Goal: Task Accomplishment & Management: Use online tool/utility

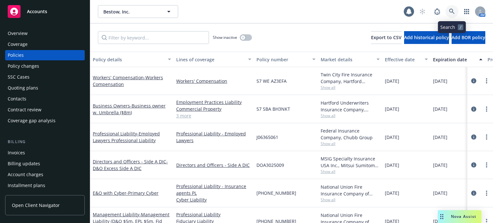
click at [454, 10] on icon at bounding box center [452, 12] width 6 height 6
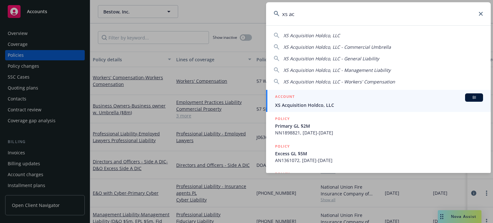
type input "xs ac"
click at [341, 104] on span "XS Acquisition Holdco, LLC" at bounding box center [379, 105] width 208 height 7
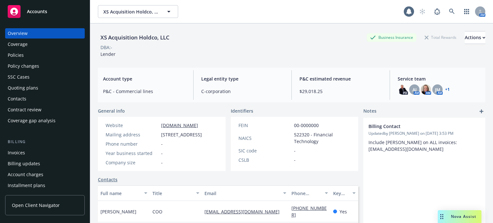
click at [31, 84] on div "Quoting plans" at bounding box center [23, 88] width 30 height 10
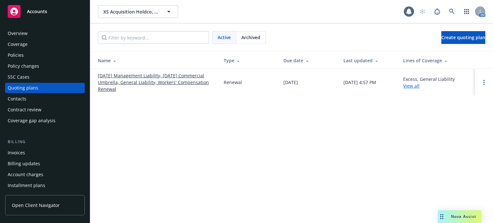
click at [126, 74] on link "[DATE] Management Liability, [DATE] Commercial Umbrella, General Liability, Wor…" at bounding box center [156, 82] width 116 height 20
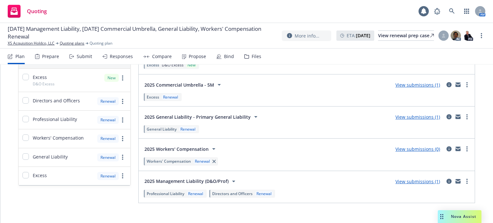
scroll to position [77, 0]
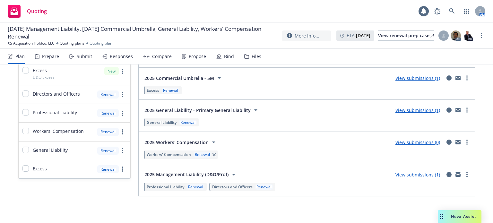
click at [431, 174] on link "View submissions (1)" at bounding box center [417, 175] width 45 height 6
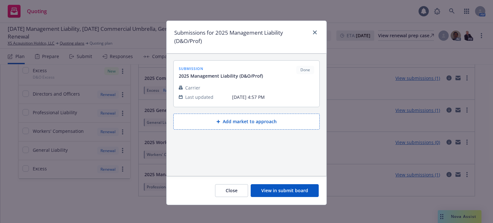
click at [298, 185] on button "View in submit board" at bounding box center [285, 190] width 68 height 13
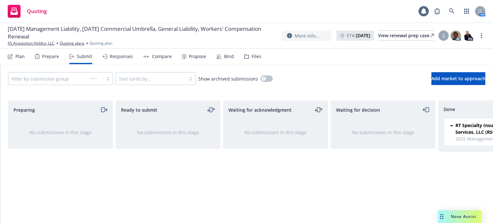
scroll to position [0, 58]
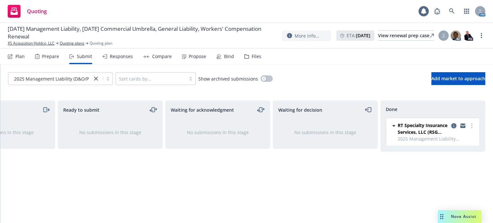
click at [454, 123] on link "copy logging email" at bounding box center [454, 126] width 8 height 8
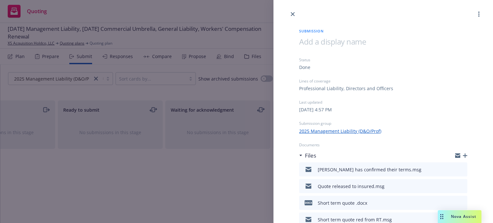
click at [463, 154] on icon "button" at bounding box center [465, 155] width 4 height 4
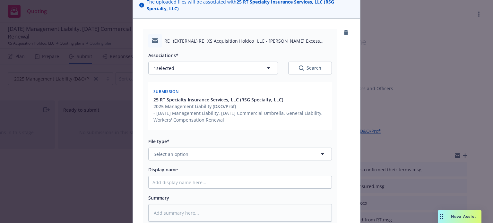
scroll to position [64, 0]
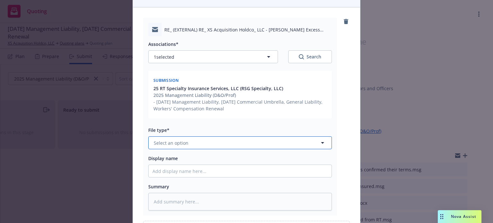
click at [184, 142] on span "Select an option" at bounding box center [171, 143] width 35 height 7
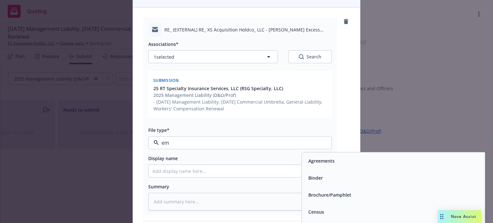
type input "ema"
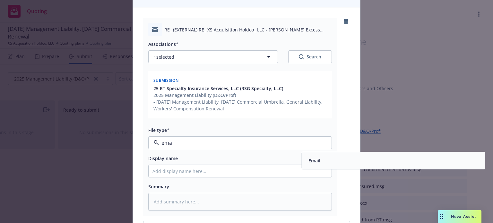
click at [339, 165] on div "Email" at bounding box center [393, 160] width 175 height 9
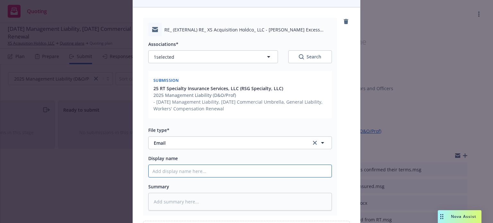
click at [212, 172] on input "Display name" at bounding box center [240, 171] width 183 height 12
type textarea "x"
type input "S"
type textarea "x"
type input "Si"
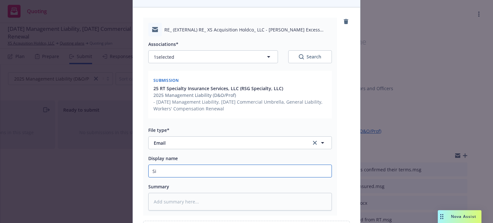
type textarea "x"
type input "Sig"
type textarea "x"
type input "Signe"
type textarea "x"
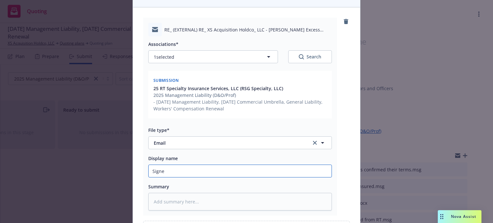
type input "Signed"
type textarea "x"
type input "Signed"
type textarea "x"
type input "Signed &"
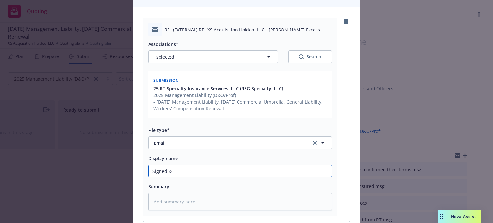
type textarea "x"
type input "Signed & d"
type textarea "x"
type input "Signed &"
type textarea "x"
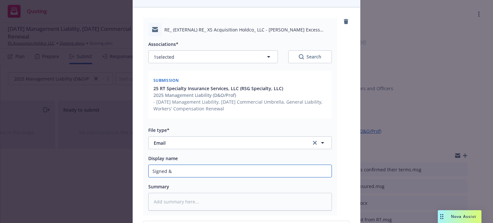
type input "Signed & d"
type textarea "x"
type input "Signed & da"
type textarea "x"
type input "Signed & dae"
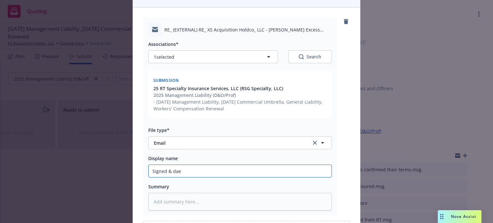
type textarea "x"
type input "Signed & da"
type textarea "x"
type input "Signed & dat"
type textarea "x"
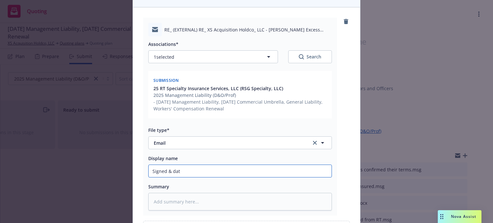
type input "Signed & date"
type textarea "x"
type input "Signed & dated"
type textarea "x"
type input "Signed & dated"
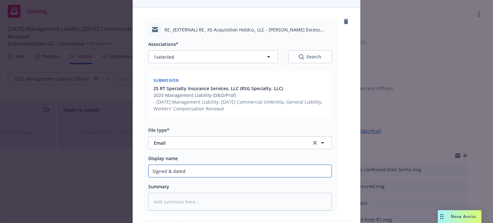
type textarea "x"
type input "Signed & dated H"
type textarea "x"
type input "Signed & dated Hu"
type textarea "x"
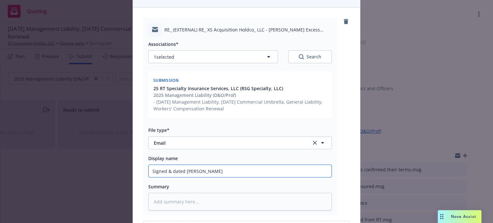
type input "Signed & dated Hud"
type textarea "x"
type input "Signed & dated Huds"
type textarea "x"
type input "Signed & dated Hudso"
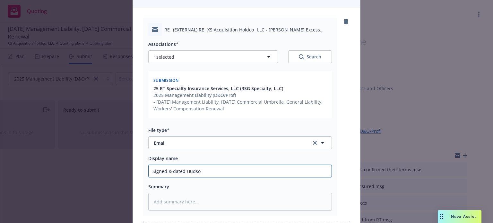
type textarea "x"
type input "Signed & dated Hudson"
type textarea "x"
type input "Signed & dated Hudson"
type textarea "x"
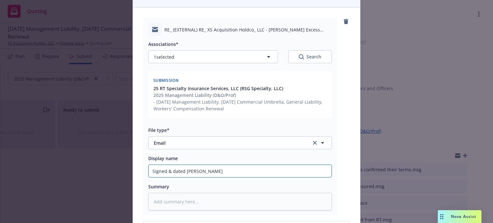
type input "Signed & dated Hudson a"
type textarea "x"
type input "Signed & dated Hudson ap"
type textarea "x"
type input "Signed & dated Hudson app"
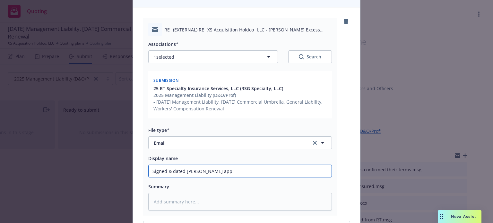
type textarea "x"
type input "Signed & dated Hudson app"
type textarea "x"
type input "Signed & dated Hudson app s"
type textarea "x"
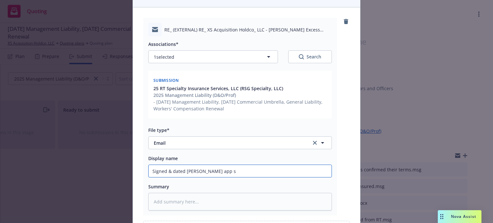
type input "Signed & dated Hudson app se"
type textarea "x"
type input "Signed & dated Hudson app sent"
type textarea "x"
type input "Signed & dated Hudson app sent"
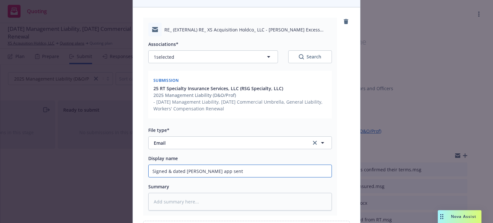
type textarea "x"
type input "Signed & dated Hudson app sent t"
type textarea "x"
type input "Signed & dated Hudson app sent to"
type textarea "x"
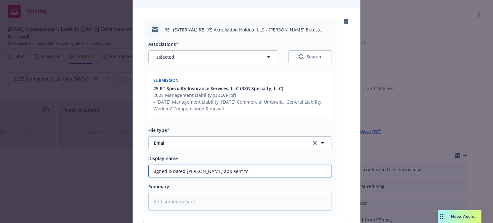
type input "Signed & dated Hudson app sent to"
type textarea "x"
type input "Signed & dated Hudson app sent to R"
type textarea "x"
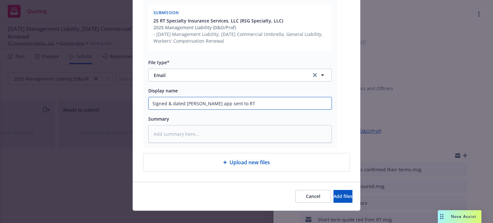
scroll to position [140, 0]
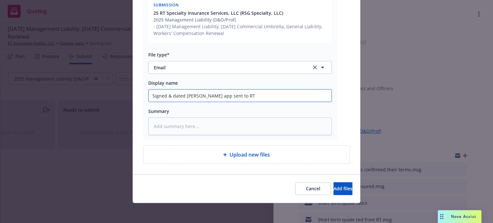
type input "Signed & dated Hudson app sent to RT"
type textarea "x"
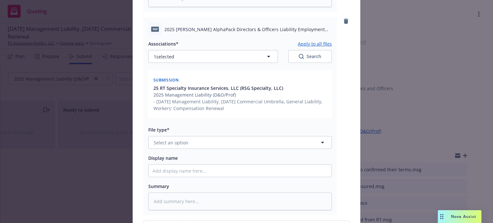
scroll to position [268, 0]
click at [167, 145] on span "Select an option" at bounding box center [171, 142] width 35 height 7
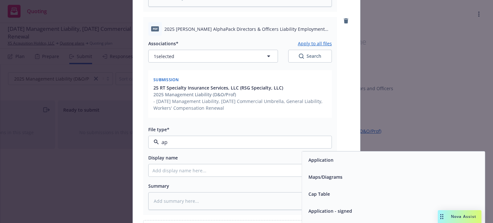
type input "app"
click at [365, 177] on div "Application - signed" at bounding box center [393, 176] width 175 height 9
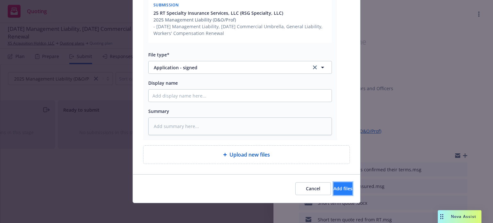
click at [333, 188] on span "Add files" at bounding box center [342, 188] width 19 height 6
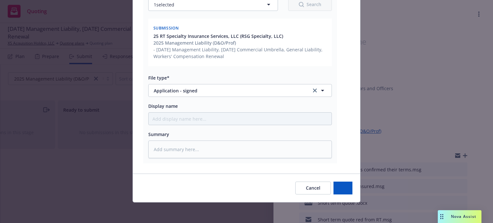
scroll to position [319, 0]
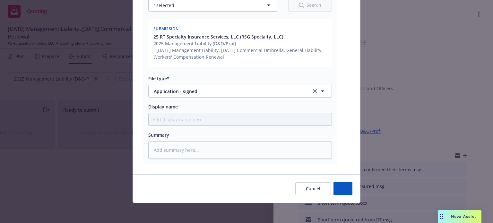
type textarea "x"
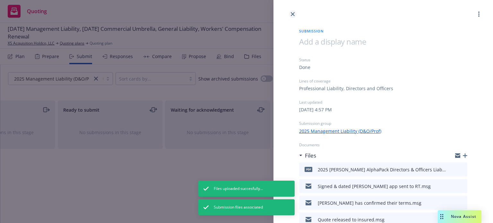
click at [294, 13] on icon "close" at bounding box center [293, 14] width 4 height 4
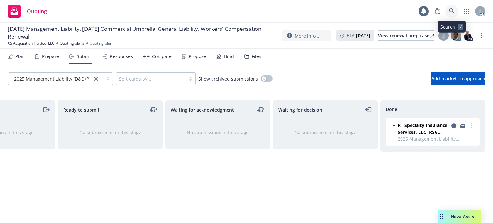
click at [448, 11] on link at bounding box center [451, 11] width 13 height 13
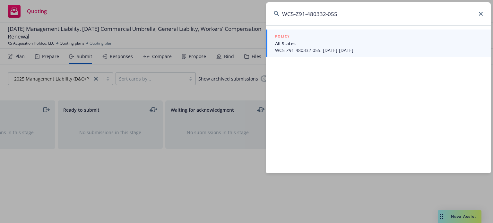
type input "WC5-Z91-480332-055"
click at [304, 43] on span "All States" at bounding box center [379, 43] width 208 height 7
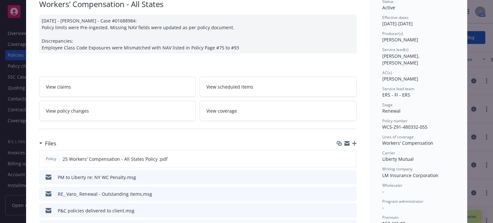
scroll to position [64, 0]
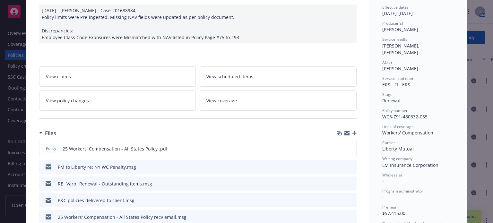
click at [354, 133] on icon "button" at bounding box center [354, 133] width 4 height 4
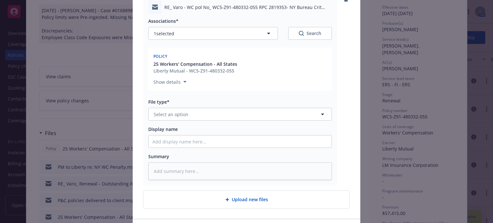
scroll to position [96, 0]
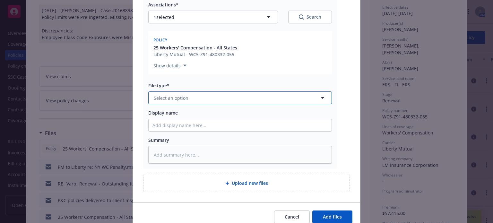
click at [179, 100] on span "Select an option" at bounding box center [171, 98] width 35 height 7
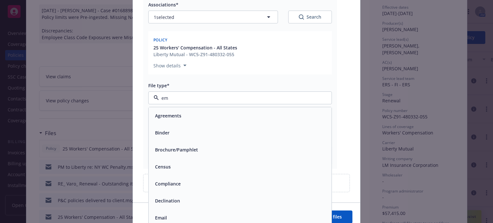
type input "ema"
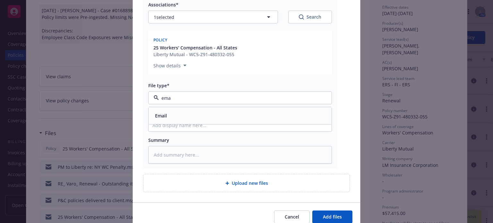
click at [177, 116] on div "Email" at bounding box center [239, 115] width 175 height 9
click at [332, 217] on span "Add files" at bounding box center [332, 217] width 19 height 6
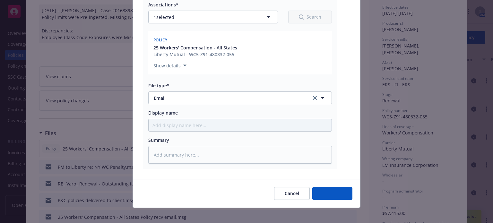
type textarea "x"
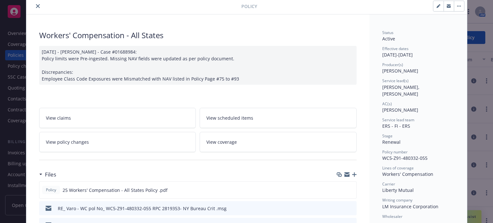
scroll to position [0, 0]
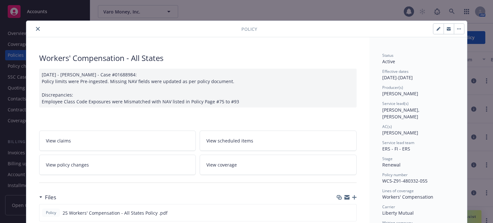
click at [36, 29] on icon "close" at bounding box center [38, 29] width 4 height 4
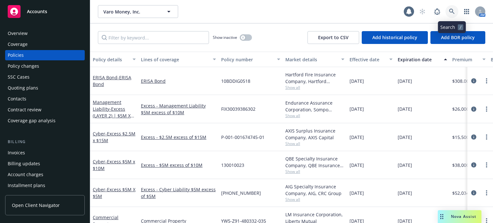
click at [450, 10] on icon at bounding box center [451, 11] width 5 height 5
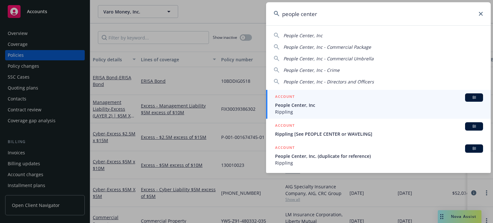
type input "people center"
click at [338, 98] on div "ACCOUNT BI" at bounding box center [379, 97] width 208 height 8
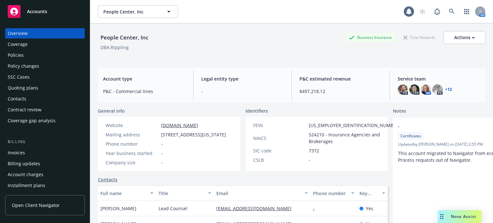
click at [28, 55] on div "Policies" at bounding box center [45, 55] width 74 height 10
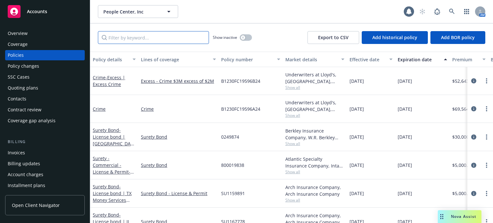
click at [151, 35] on input "Filter by keyword..." at bounding box center [153, 37] width 111 height 13
type input "sompo"
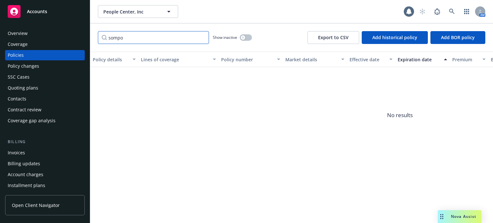
drag, startPoint x: 112, startPoint y: 39, endPoint x: 58, endPoint y: 33, distance: 53.6
click at [58, 33] on div "Accounts Overview Coverage Policies Policy changes SSC Cases Quoting plans Cont…" at bounding box center [246, 111] width 493 height 223
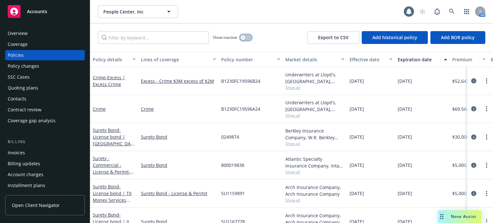
click at [244, 38] on icon "button" at bounding box center [243, 37] width 3 height 3
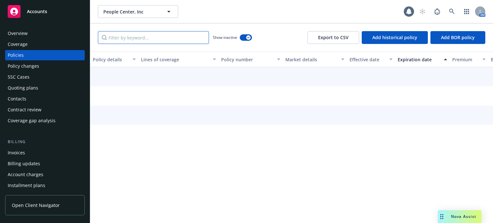
click at [150, 37] on input "Filter by keyword..." at bounding box center [153, 37] width 111 height 13
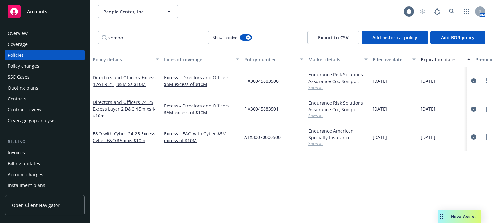
drag, startPoint x: 136, startPoint y: 64, endPoint x: 159, endPoint y: 63, distance: 23.1
click at [159, 63] on div "button" at bounding box center [158, 59] width 3 height 15
drag, startPoint x: 248, startPoint y: 37, endPoint x: 213, endPoint y: 39, distance: 34.4
click at [248, 37] on icon "button" at bounding box center [248, 38] width 3 height 2
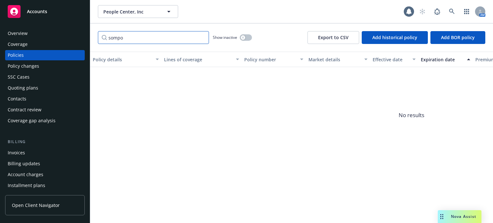
drag, startPoint x: 131, startPoint y: 39, endPoint x: 83, endPoint y: 38, distance: 48.2
click at [83, 38] on div "Accounts Overview Coverage Policies Policy changes SSC Cases Quoting plans Cont…" at bounding box center [246, 111] width 493 height 223
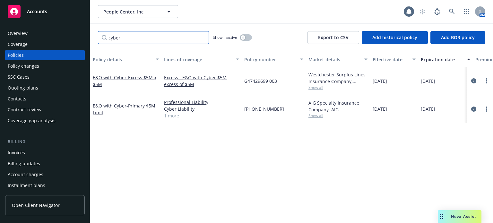
type input "cyber"
click at [313, 88] on span "Show all" at bounding box center [337, 87] width 59 height 5
click at [106, 80] on link "E&O with Cyber - Excess $5M x $5M" at bounding box center [125, 80] width 64 height 13
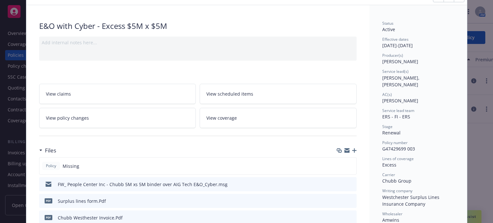
scroll to position [64, 0]
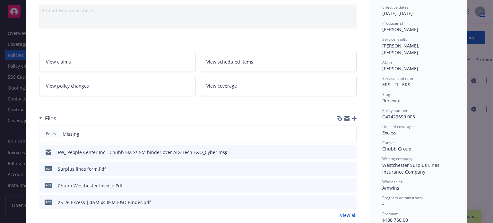
click at [337, 151] on icon "download file" at bounding box center [339, 151] width 5 height 5
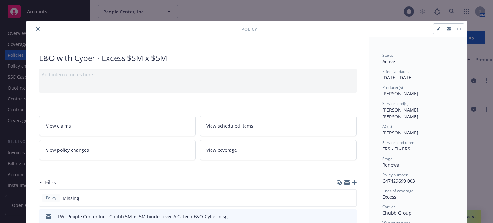
click at [37, 28] on icon "close" at bounding box center [38, 29] width 4 height 4
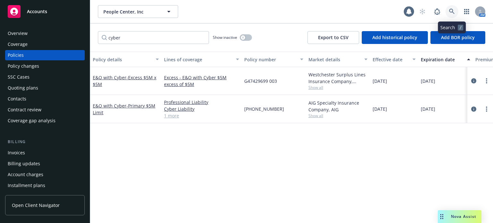
click at [448, 9] on link at bounding box center [451, 11] width 13 height 13
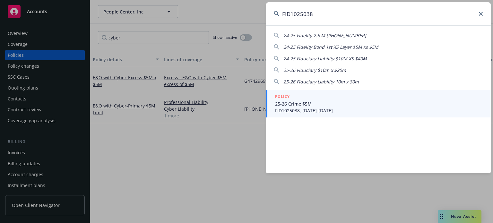
type input "FID1025038"
click at [322, 102] on span "25-26 Crime $5M" at bounding box center [379, 103] width 208 height 7
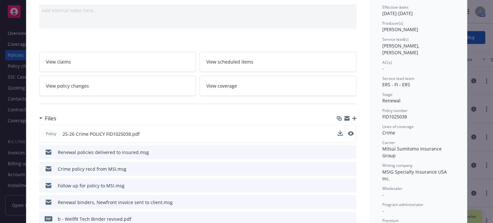
scroll to position [96, 0]
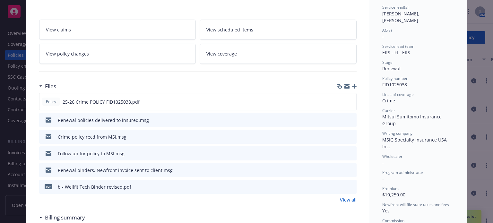
click at [350, 199] on link "View all" at bounding box center [348, 199] width 17 height 7
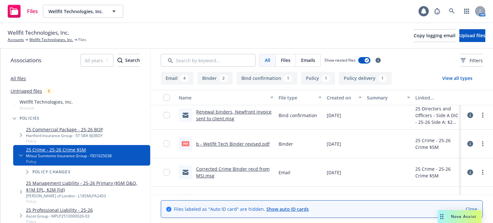
scroll to position [128, 0]
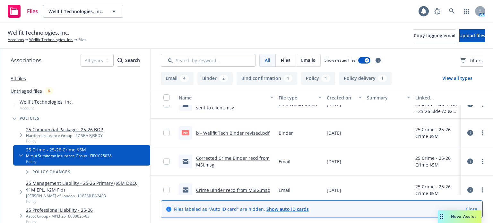
click at [241, 160] on link "Corrected Crime Binder recd from MSI.msg" at bounding box center [232, 161] width 73 height 13
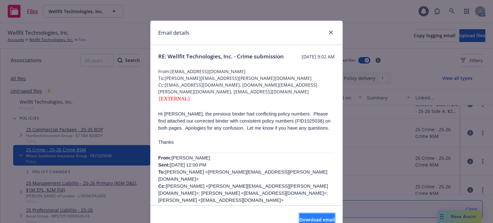
click at [307, 219] on span "Download email" at bounding box center [316, 220] width 35 height 6
click at [329, 32] on icon "close" at bounding box center [331, 32] width 4 height 4
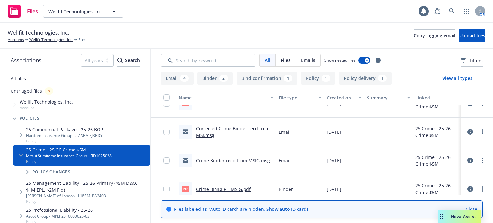
scroll to position [134, 0]
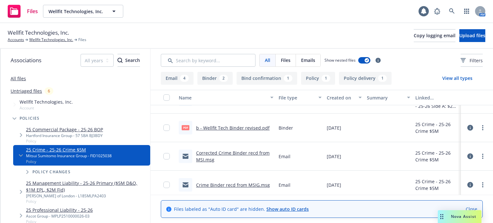
click at [248, 182] on link "Crime Binder recd from MSIG.msg" at bounding box center [233, 185] width 74 height 6
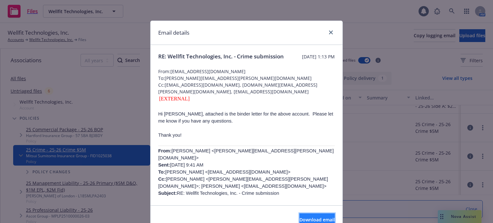
click at [312, 218] on span "Download email" at bounding box center [316, 220] width 35 height 6
click at [329, 33] on icon "close" at bounding box center [331, 32] width 4 height 4
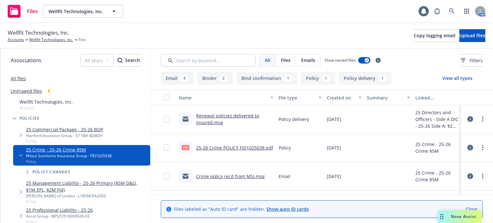
scroll to position [0, 0]
click at [223, 177] on link "Crime policy recd from MSI.msg" at bounding box center [230, 177] width 69 height 6
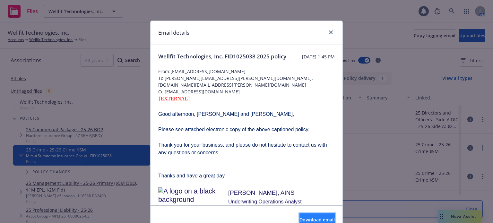
click at [307, 217] on span "Download email" at bounding box center [316, 220] width 35 height 6
click at [332, 32] on link "close" at bounding box center [331, 33] width 8 height 8
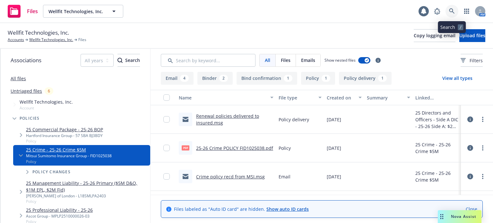
click at [451, 10] on icon at bounding box center [452, 11] width 6 height 6
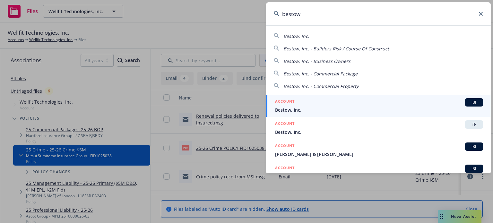
type input "bestow"
click at [298, 102] on div "ACCOUNT BI" at bounding box center [379, 102] width 208 height 8
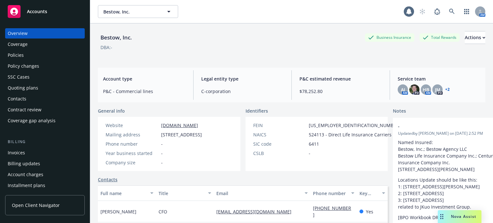
click at [22, 54] on div "Policies" at bounding box center [16, 55] width 16 height 10
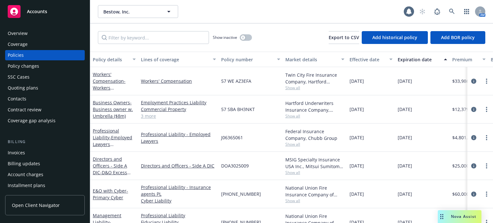
click at [116, 57] on div "Policy details" at bounding box center [111, 59] width 36 height 7
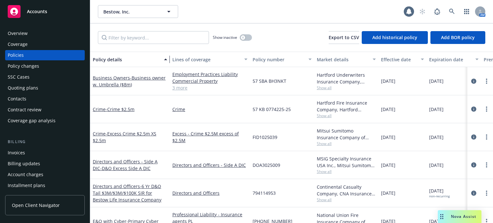
drag, startPoint x: 135, startPoint y: 61, endPoint x: 170, endPoint y: 59, distance: 35.3
click at [168, 59] on div "button" at bounding box center [166, 59] width 3 height 15
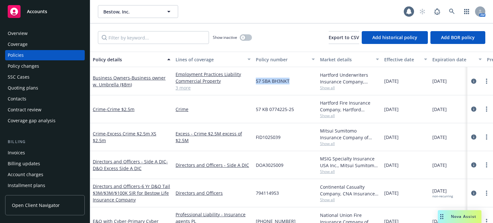
drag, startPoint x: 291, startPoint y: 82, endPoint x: 254, endPoint y: 81, distance: 36.6
click at [254, 81] on div "57 SBA BH3NKT" at bounding box center [285, 81] width 64 height 28
copy span "57 SBA BH3NKT"
click at [46, 65] on div "Policy changes" at bounding box center [45, 66] width 74 height 10
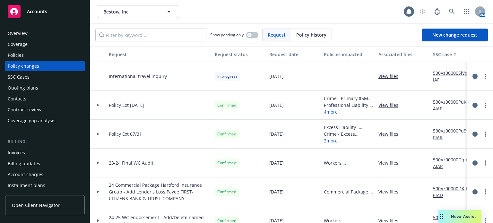
click at [472, 74] on icon "circleInformation" at bounding box center [474, 76] width 5 height 5
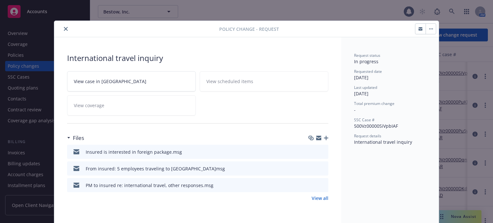
click at [309, 149] on icon "download file" at bounding box center [311, 151] width 5 height 5
click at [64, 28] on icon "close" at bounding box center [66, 29] width 4 height 4
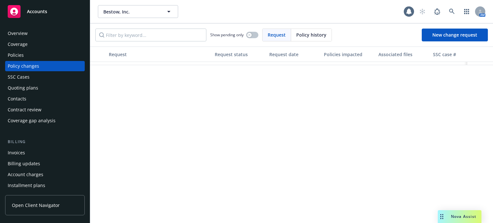
scroll to position [32, 0]
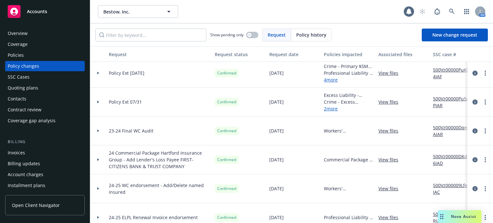
click at [24, 54] on div "Policies" at bounding box center [45, 55] width 74 height 10
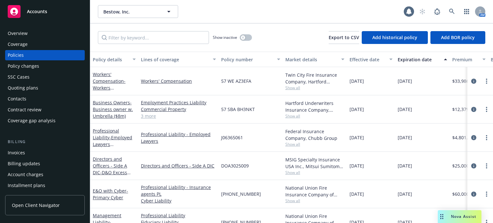
click at [289, 90] on span "Show all" at bounding box center [314, 87] width 59 height 5
click at [230, 84] on div "57 WE AZ3EFA" at bounding box center [251, 81] width 64 height 28
drag, startPoint x: 246, startPoint y: 81, endPoint x: 219, endPoint y: 80, distance: 26.6
click at [221, 80] on div "57 WE AZ3EFA" at bounding box center [251, 81] width 64 height 28
copy span "57 WE AZ3EFA"
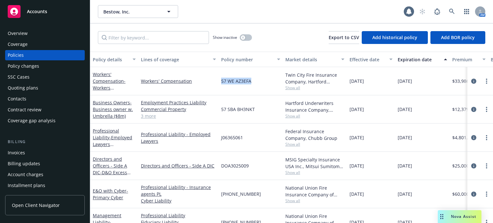
click at [460, 219] on span "Nova Assist" at bounding box center [463, 216] width 25 height 5
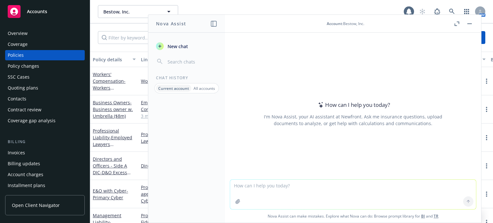
click at [297, 187] on textarea at bounding box center [353, 195] width 246 height 30
type textarea "what information will a GL carrier need to consider a foreign package?"
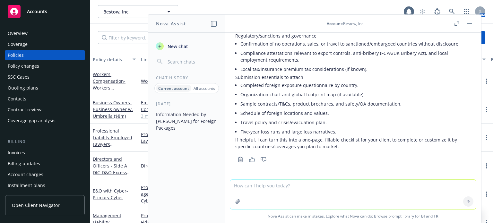
scroll to position [505, 0]
click at [289, 191] on textarea at bounding box center [353, 195] width 246 height 30
type textarea "What carriers can consider this?"
click at [461, 203] on div at bounding box center [468, 201] width 15 height 15
click at [466, 202] on icon at bounding box center [468, 201] width 4 height 4
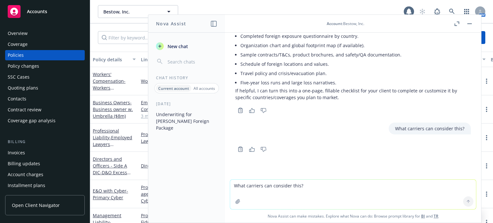
scroll to position [555, 0]
click at [450, 12] on icon at bounding box center [452, 12] width 6 height 6
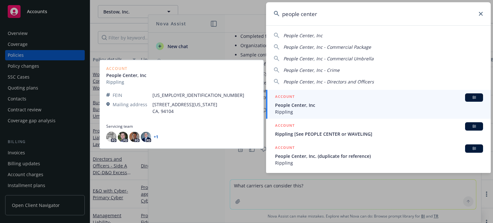
type input "people center"
click at [385, 109] on span "Rippling" at bounding box center [379, 111] width 208 height 7
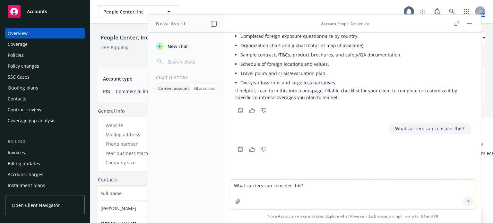
click at [471, 23] on rect "button" at bounding box center [469, 23] width 4 height 1
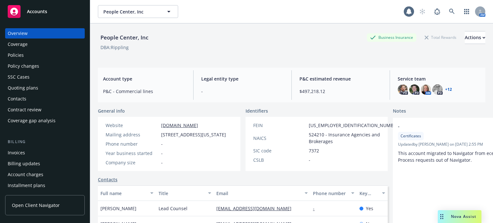
click at [31, 56] on div "Policies" at bounding box center [45, 55] width 74 height 10
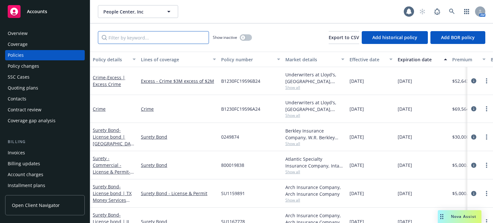
click at [131, 39] on input "Filter by keyword..." at bounding box center [153, 37] width 111 height 13
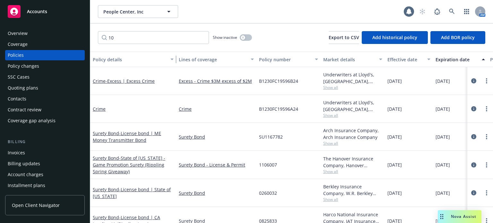
drag, startPoint x: 134, startPoint y: 60, endPoint x: 173, endPoint y: 63, distance: 38.6
click at [173, 63] on div "button" at bounding box center [172, 59] width 3 height 15
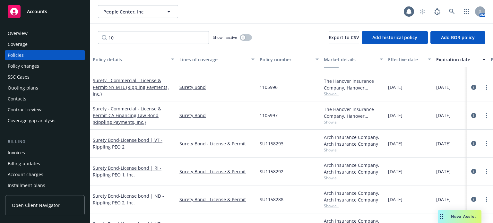
scroll to position [385, 0]
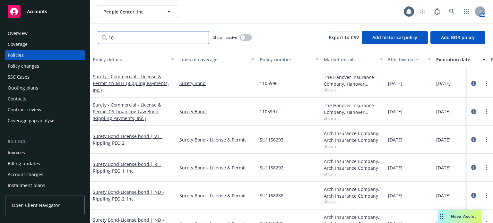
drag, startPoint x: 122, startPoint y: 38, endPoint x: 88, endPoint y: 30, distance: 34.6
click at [89, 30] on div "Accounts Overview Coverage Policies Policy changes SSC Cases Quoting plans Cont…" at bounding box center [246, 111] width 493 height 223
type input "sompo"
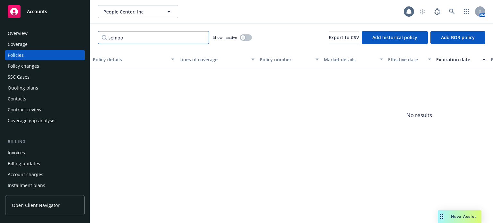
drag, startPoint x: 119, startPoint y: 38, endPoint x: 85, endPoint y: 34, distance: 33.6
click at [85, 34] on div "Accounts Overview Coverage Policies Policy changes SSC Cases Quoting plans Cont…" at bounding box center [246, 111] width 493 height 223
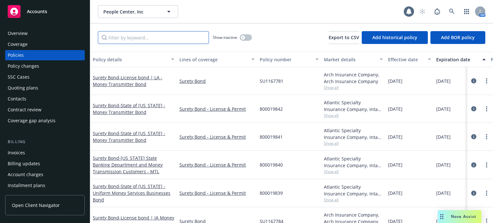
click at [142, 41] on input "Filter by keyword..." at bounding box center [153, 37] width 111 height 13
type input "5"
type input "0501"
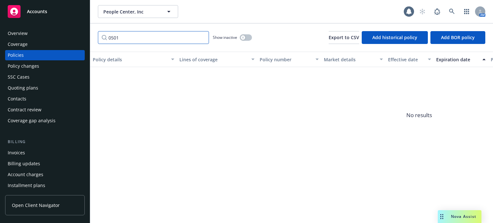
drag, startPoint x: 142, startPoint y: 41, endPoint x: 78, endPoint y: 43, distance: 64.5
click at [78, 43] on div "Accounts Overview Coverage Policies Policy changes SSC Cases Quoting plans Cont…" at bounding box center [246, 111] width 493 height 223
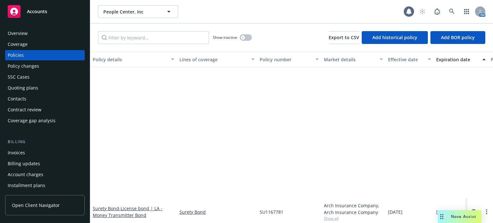
scroll to position [549, 0]
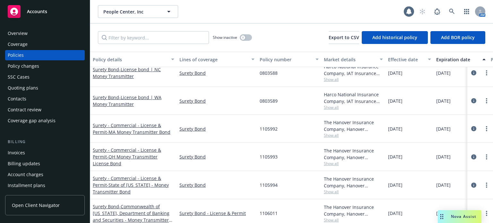
click at [406, 57] on div "Effective date" at bounding box center [406, 59] width 36 height 7
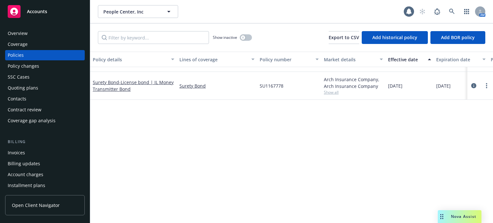
scroll to position [0, 0]
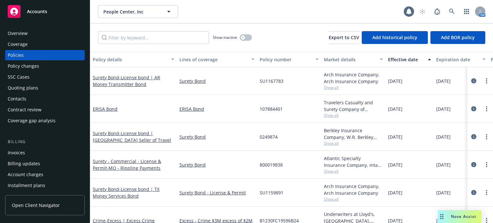
click at [405, 57] on div "Effective date" at bounding box center [406, 59] width 36 height 7
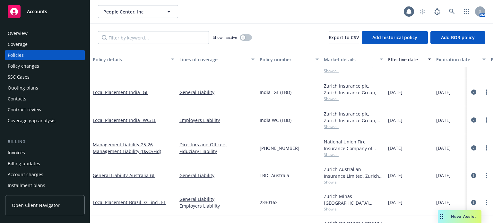
scroll to position [225, 0]
click at [329, 126] on span "Show all" at bounding box center [353, 126] width 59 height 5
click at [241, 122] on link "Employers Liability" at bounding box center [216, 120] width 75 height 7
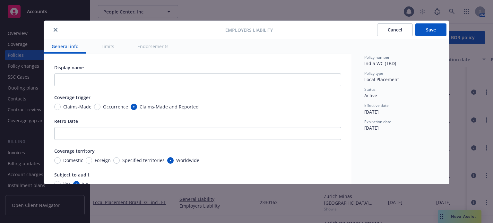
click at [58, 30] on button "close" at bounding box center [56, 30] width 8 height 8
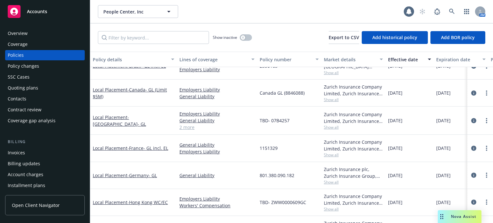
scroll to position [353, 0]
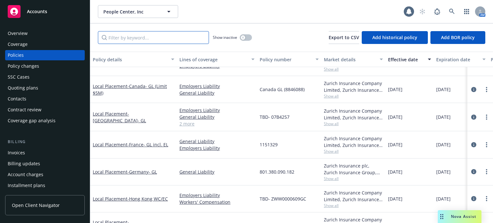
click at [191, 38] on input "Filter by keyword..." at bounding box center [153, 37] width 111 height 13
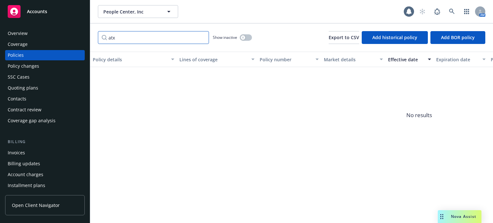
type input "atx"
click at [247, 39] on button "button" at bounding box center [246, 37] width 12 height 6
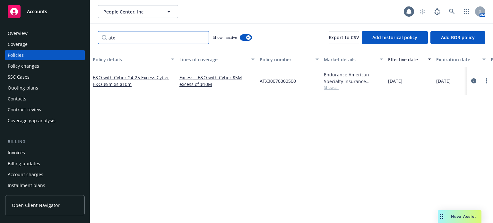
drag, startPoint x: 120, startPoint y: 39, endPoint x: 85, endPoint y: 37, distance: 35.4
click at [84, 37] on div "Accounts Overview Coverage Policies Policy changes SSC Cases Quoting plans Cont…" at bounding box center [246, 111] width 493 height 223
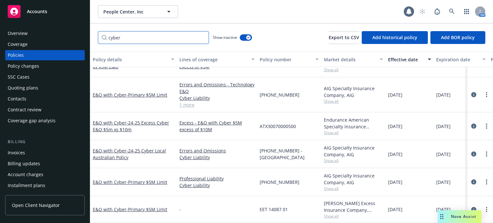
scroll to position [83, 0]
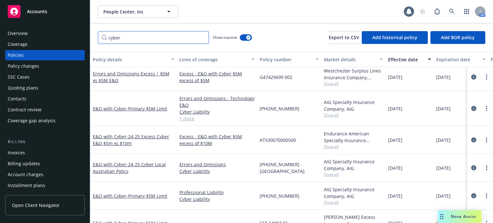
type input "cyber"
click at [247, 38] on icon "button" at bounding box center [248, 38] width 3 height 2
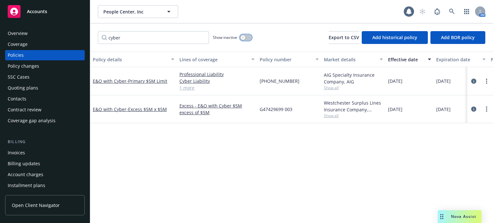
click at [248, 36] on button "button" at bounding box center [246, 37] width 12 height 6
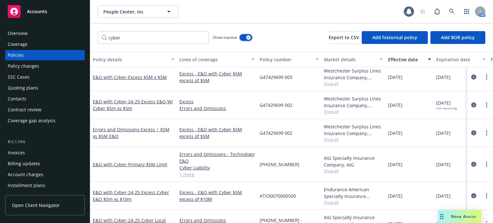
scroll to position [64, 0]
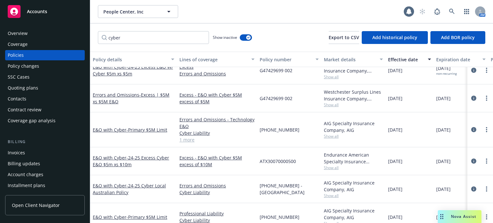
click at [483, 159] on link "more" at bounding box center [487, 161] width 8 height 8
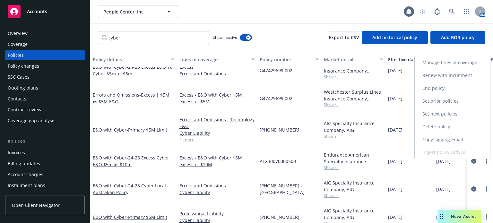
click at [445, 73] on link "Renew with incumbent" at bounding box center [452, 75] width 75 height 13
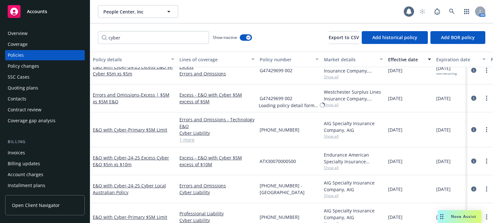
select select "12"
select select "CA"
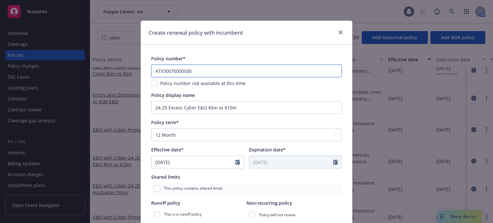
drag, startPoint x: 185, startPoint y: 70, endPoint x: 121, endPoint y: 68, distance: 64.6
click at [121, 68] on div "Create renewal policy with incumbent Policy number* ATX30070000500 Policy numbe…" at bounding box center [246, 111] width 493 height 223
paste input "1"
click at [154, 70] on input "ATX30070000501" at bounding box center [246, 71] width 191 height 13
type input "ATX30070000501"
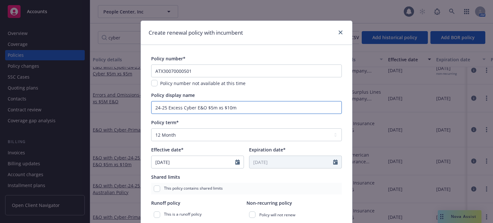
drag, startPoint x: 163, startPoint y: 107, endPoint x: 135, endPoint y: 101, distance: 28.3
click at [135, 101] on div "Create renewal policy with incumbent Policy number* ATX30070000501 Policy numbe…" at bounding box center [246, 111] width 493 height 223
drag, startPoint x: 241, startPoint y: 108, endPoint x: 211, endPoint y: 109, distance: 30.2
click at [211, 109] on input "25-26 Excess Cyber E&O $5m xs $10m" at bounding box center [246, 107] width 191 height 13
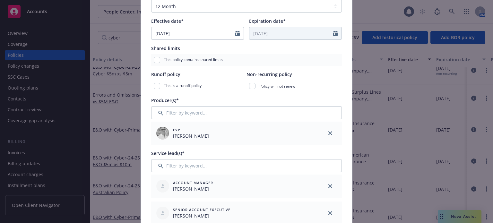
scroll to position [160, 0]
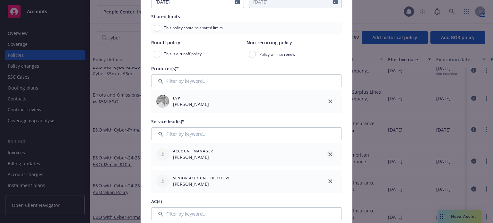
type input "25-26 Excess Cyber E&O $5M x $10M"
click at [328, 153] on icon "close" at bounding box center [330, 154] width 4 height 4
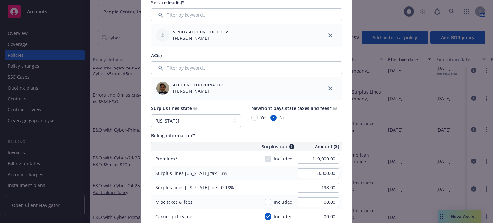
scroll to position [289, 0]
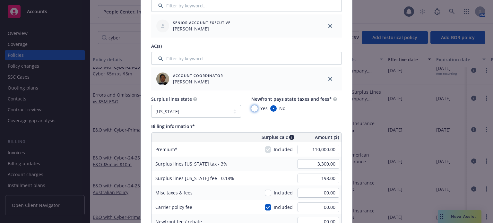
click at [254, 107] on input "Yes" at bounding box center [254, 108] width 6 height 6
radio input "true"
click at [300, 149] on input "110,000.00" at bounding box center [318, 150] width 42 height 10
type input "130,000.00"
type input "3,900.00"
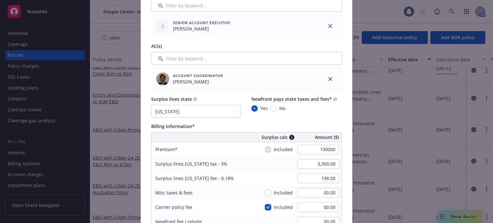
type input "234.00"
click at [234, 165] on div "Surplus lines California tax - 3%" at bounding box center [199, 164] width 96 height 14
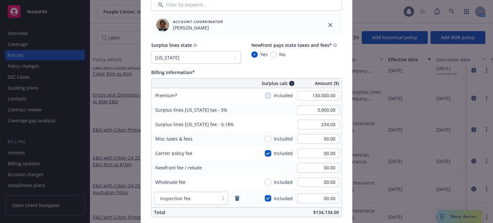
scroll to position [353, 0]
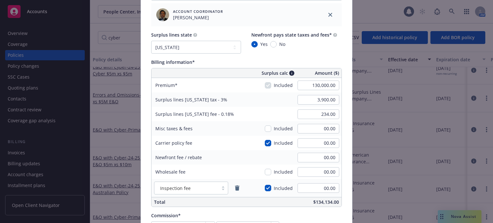
drag, startPoint x: 271, startPoint y: 142, endPoint x: 266, endPoint y: 144, distance: 4.7
click at [269, 142] on div "Included" at bounding box center [279, 143] width 28 height 7
click at [267, 190] on input "checkbox" at bounding box center [268, 188] width 6 height 6
checkbox input "false"
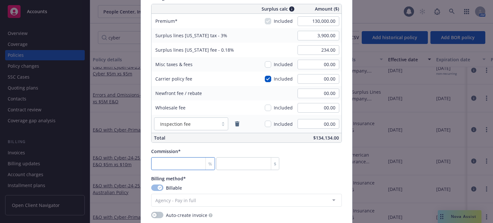
click at [171, 164] on input "number" at bounding box center [183, 163] width 64 height 13
type input "1"
type input "1300"
type input "15"
type input "19500"
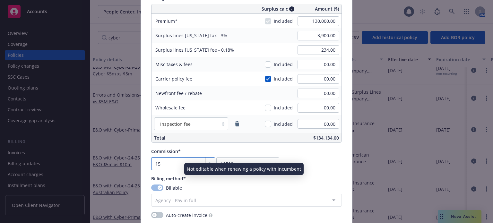
type input "15"
click at [304, 181] on div "Billing method*" at bounding box center [246, 178] width 191 height 7
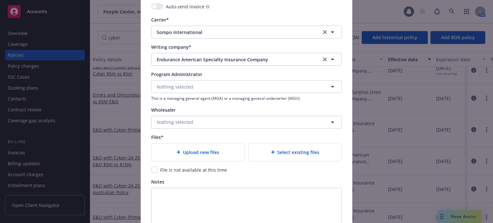
scroll to position [642, 0]
type textarea "x"
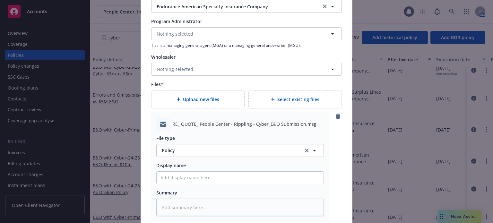
scroll to position [706, 0]
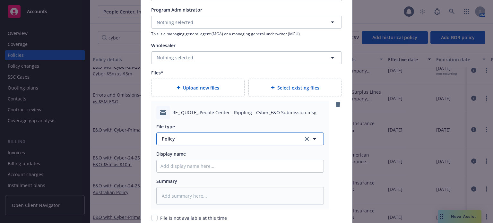
click at [176, 141] on span "Policy" at bounding box center [229, 138] width 134 height 7
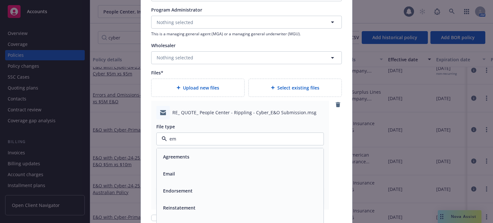
type input "ema"
click at [178, 156] on div "Email" at bounding box center [239, 156] width 159 height 9
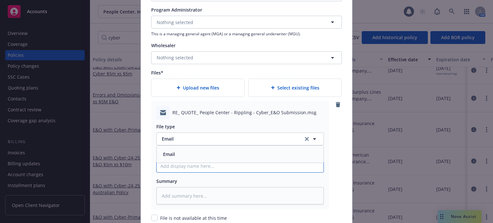
click at [181, 165] on input "Policy display name" at bounding box center [240, 166] width 167 height 12
type textarea "x"
type input "B"
type textarea "x"
type input "Bi"
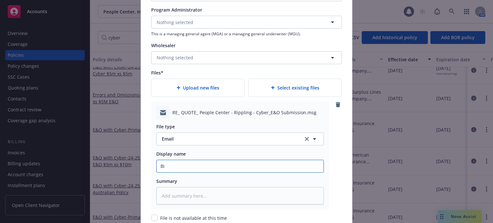
type textarea "x"
type input "Bind"
type textarea "x"
type input "Binde"
type textarea "x"
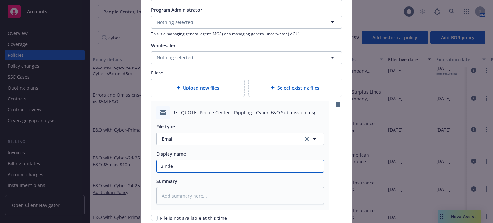
type input "Binder"
type textarea "x"
type input "Binder,"
type textarea "x"
type input "Binder,"
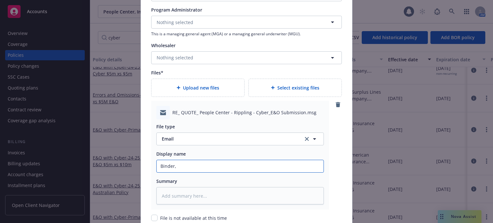
type textarea "x"
type input "Binder,"
type textarea "x"
type input "Binder"
type textarea "x"
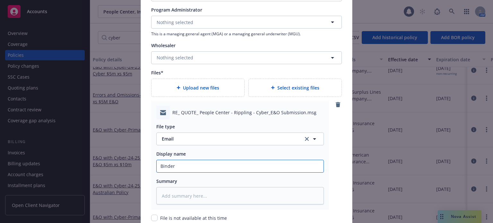
type input "Binder"
type textarea "x"
type input "Binder *"
type textarea "x"
type input "Binder *"
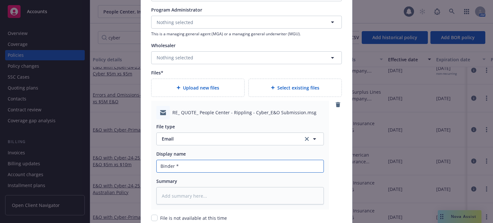
type textarea "x"
type input "Binder *"
type textarea "x"
type input "Binder *+"
type textarea "x"
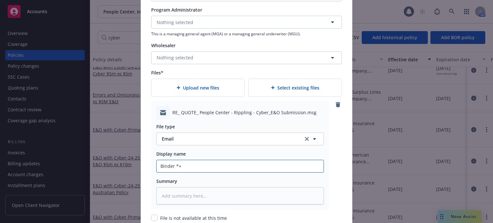
type input "Binder *"
type textarea "x"
type input "Binder"
type textarea "x"
type input "Binder"
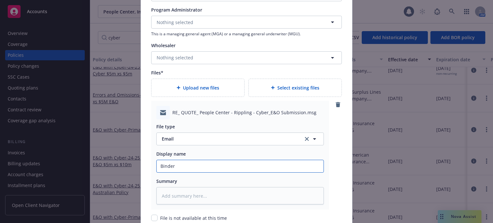
type textarea "x"
type input "Binder"
type textarea "x"
type input "Binder"
type textarea "x"
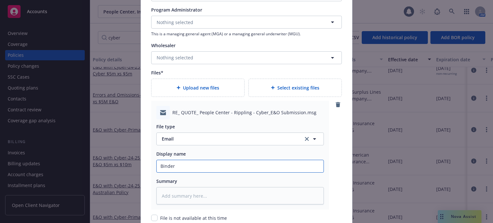
type input "Binder,"
type textarea "x"
type input "Binder,"
type textarea "x"
type input "Binder, I"
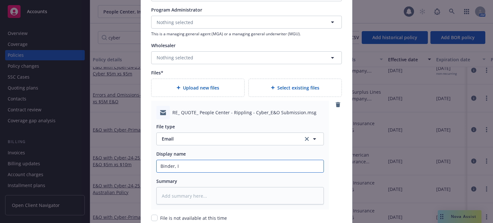
type textarea "x"
type input "Binder, In"
type textarea "x"
type input "Binder, Ino"
type textarea "x"
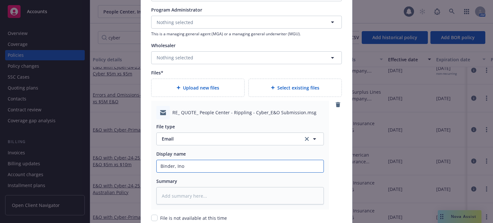
type input "Binder, In"
type textarea "x"
type input "Binder, Inv"
type textarea "x"
type input "Binder, Invo"
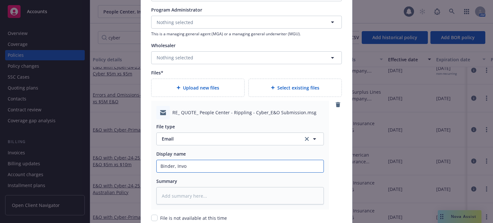
type textarea "x"
type input "Binder, Invoi"
type textarea "x"
type input "Binder, Invoic"
type textarea "x"
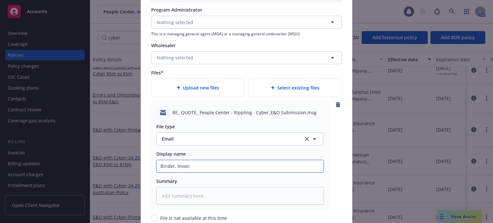
type input "Binder, Invoice"
type textarea "x"
type input "Binder, Invoice"
type textarea "x"
type input "Binder, Invoice r"
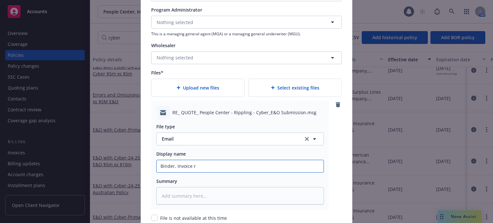
type textarea "x"
type input "Binder, Invoice re"
type textarea "x"
type input "Binder, Invoice rec"
type textarea "x"
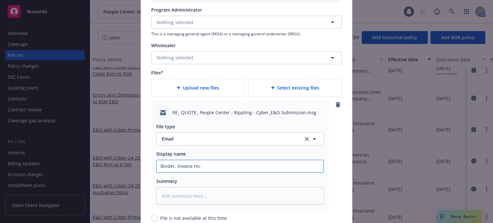
type input "Binder, Invoice recd"
type textarea "x"
type input "Binder, Invoice recd"
type textarea "x"
type input "Binder, Invoice recd f"
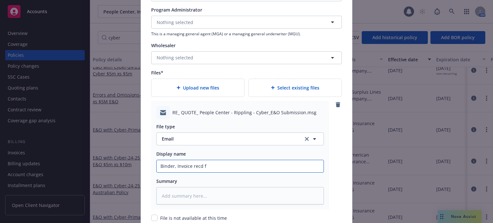
type textarea "x"
type input "Binder, Invoice recd fr"
type textarea "x"
type input "Binder, Invoice recd fro"
type textarea "x"
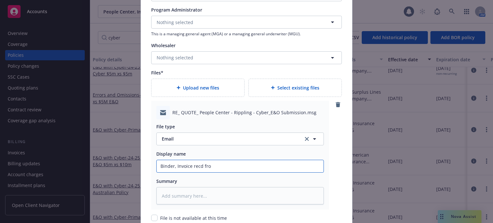
type input "Binder, Invoice recd from"
type textarea "x"
type input "Binder, Invoice recd from"
type textarea "x"
type input "Binder, Invoice recd from o"
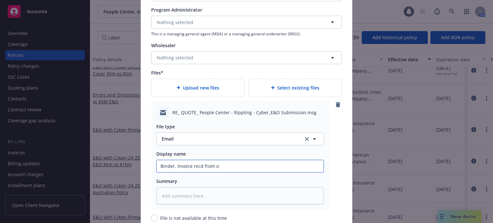
type textarea "x"
type input "Binder, Invoice recd from"
type textarea "x"
type input "Binder, Invoice recd from S"
type textarea "x"
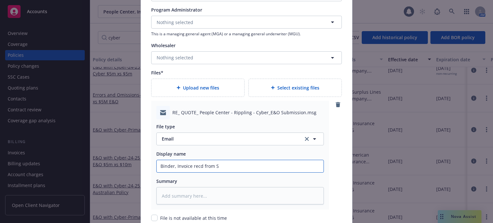
type input "Binder, Invoice recd from So"
type textarea "x"
type input "Binder, Invoice recd from Som"
type textarea "x"
type input "Binder, Invoice recd from Somp"
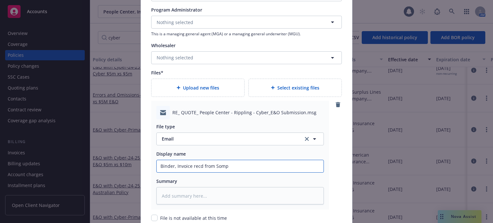
type textarea "x"
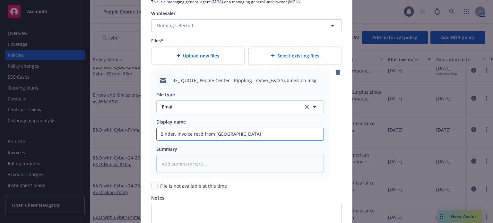
scroll to position [770, 0]
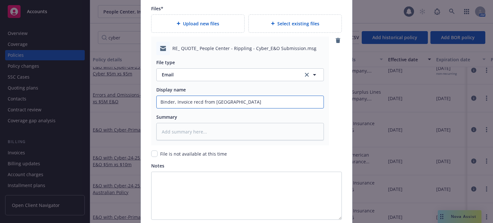
type input "Binder, Invoice recd from Sompo"
type textarea "x"
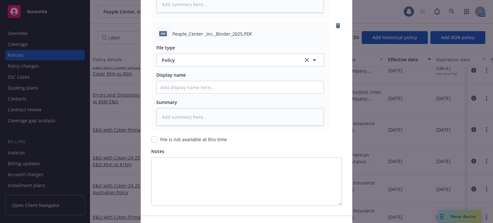
scroll to position [899, 0]
click at [203, 53] on button "Policy" at bounding box center [240, 59] width 168 height 13
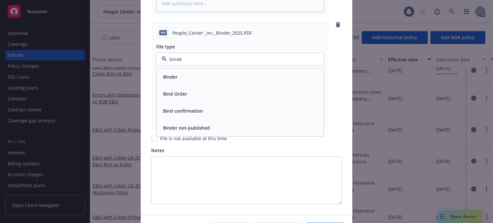
type input "binder"
click at [185, 73] on div "Binder" at bounding box center [239, 76] width 159 height 9
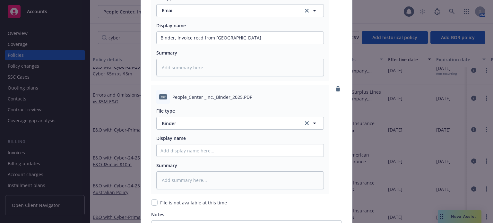
scroll to position [866, 0]
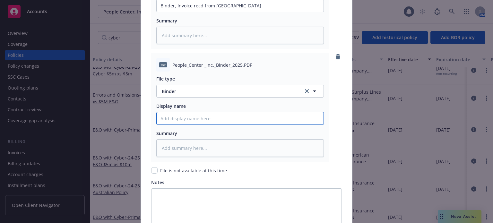
click at [172, 122] on input "Policy display name" at bounding box center [240, 118] width 167 height 12
type textarea "x"
type input "5"
type textarea "x"
type input "5x"
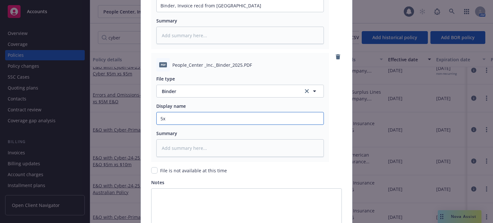
type textarea "x"
type input "5x1"
type textarea "x"
type input "5x10"
type textarea "x"
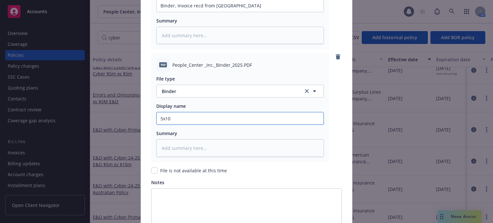
type input "5x10"
type textarea "x"
type input "5x10 C"
type textarea "x"
type input "5x10 Cy"
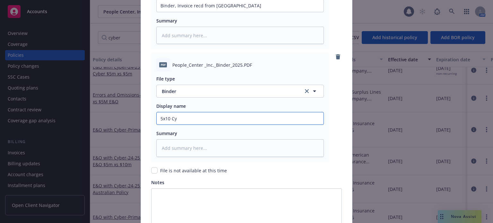
type textarea "x"
type input "5x10 Cyb"
type textarea "x"
type input "5x10 Cybe"
type textarea "x"
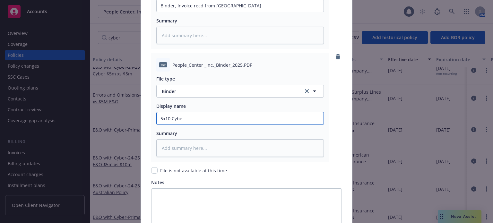
type input "5x10 Cyber"
type textarea "x"
type input "5x10 Cyber"
type textarea "x"
type input "5x10 Cyber E"
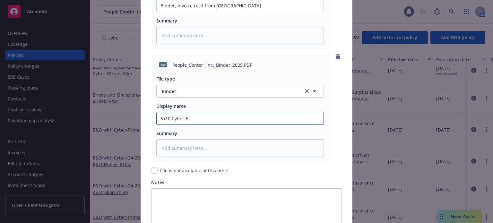
type textarea "x"
type input "5x10 Cyber Ex"
type textarea "x"
type input "5x10 Cyber Exc"
type textarea "x"
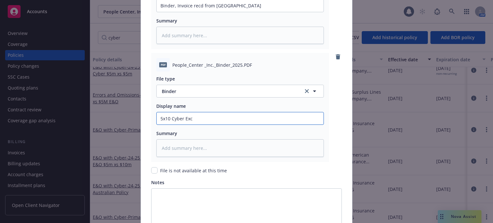
type input "5x10 Cyber Exce"
type textarea "x"
type input "5x10 Cyber Exces"
type textarea "x"
type input "5x10 Cyber Exce"
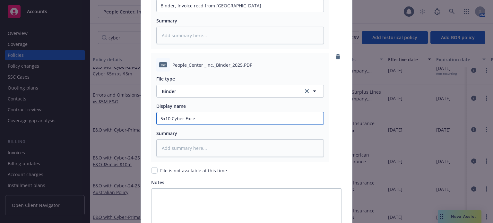
type textarea "x"
type input "5x10 Cyber Exces"
type textarea "x"
type input "5x10 Cyber Excess"
type textarea "x"
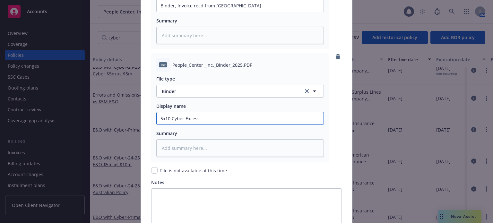
type input "5x10 Cyber Excess"
type textarea "x"
type input "5x10 Cyber Excess B"
type textarea "x"
type input "5x10 Cyber Excess Bi"
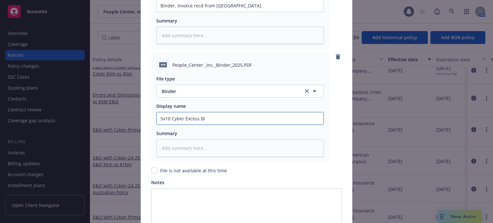
type textarea "x"
type input "5x10 Cyber Excess Bin"
type textarea "x"
type input "5x10 Cyber Excess Bind"
type textarea "x"
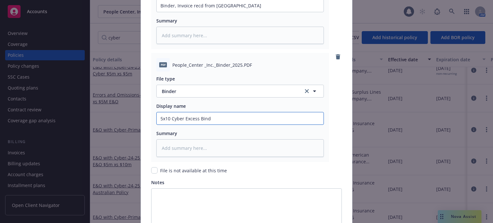
type input "5x10 Cyber Excess Binde"
type textarea "x"
type input "5x10 Cyber Excess Binder"
type textarea "x"
type input "5x10 Cyber Excess Binder-"
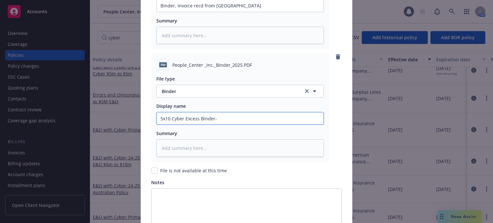
type textarea "x"
type input "5x10 Cyber Excess Binder-S"
type textarea "x"
type input "5x10 Cyber Excess Binder-SO"
type textarea "x"
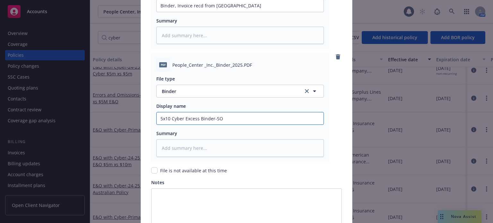
type input "5x10 Cyber Excess Binder-SOM"
type textarea "x"
type input "5x10 Cyber Excess Binder-SOMP"
type textarea "x"
click at [241, 123] on input "5x10 Cyber Excess Binder-SOMPO" at bounding box center [240, 118] width 167 height 12
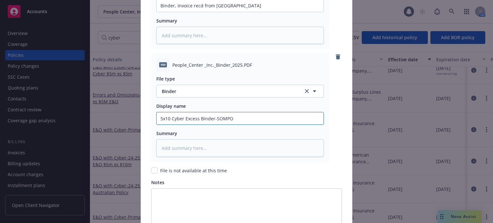
type input "5x10 Cyber Excess Binder-SOMPO"
click at [238, 134] on div "Summary" at bounding box center [240, 133] width 168 height 7
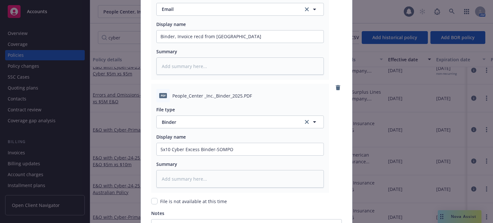
scroll to position [939, 0]
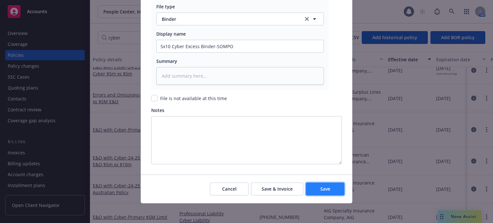
click at [335, 185] on button "Save" at bounding box center [325, 189] width 39 height 13
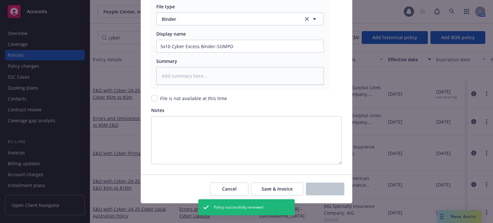
scroll to position [104, 0]
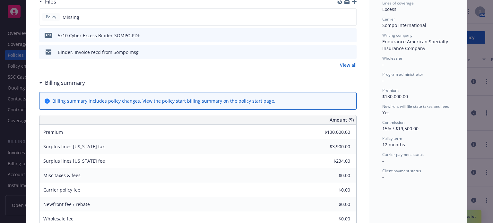
scroll to position [96, 0]
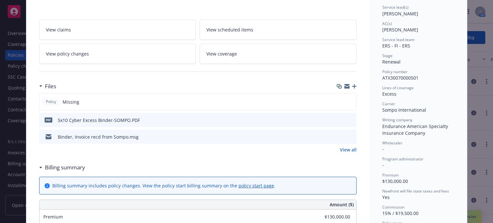
click at [352, 86] on icon "button" at bounding box center [354, 86] width 4 height 4
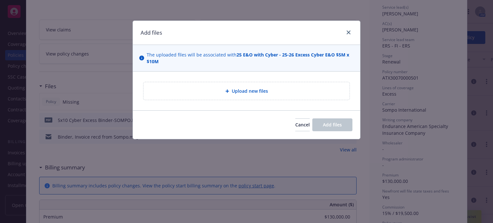
type textarea "x"
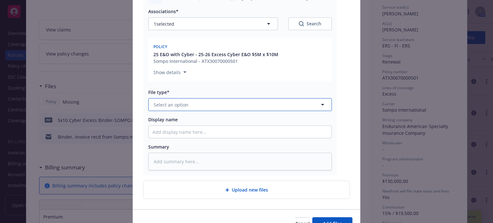
click at [174, 105] on span "Select an option" at bounding box center [171, 104] width 35 height 7
type input "ema"
click at [170, 119] on div "Email" at bounding box center [239, 122] width 175 height 9
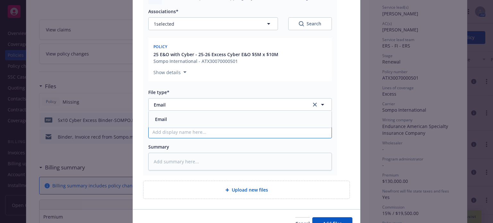
click at [166, 134] on input "Display name" at bounding box center [240, 132] width 183 height 12
type textarea "x"
type input "S"
type textarea "x"
type input "SL"
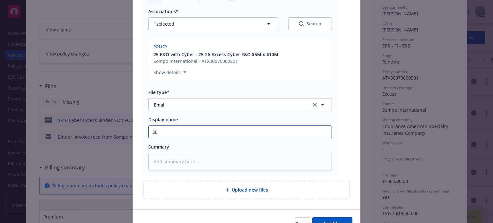
type textarea "x"
type input "SL"
type textarea "x"
type input "SL F"
type textarea "x"
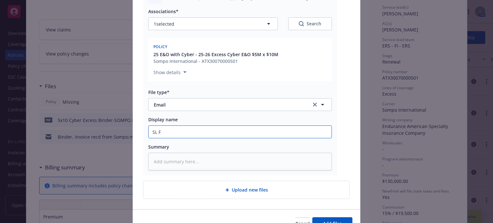
type input "SL Fo"
type textarea "x"
type input "SL For"
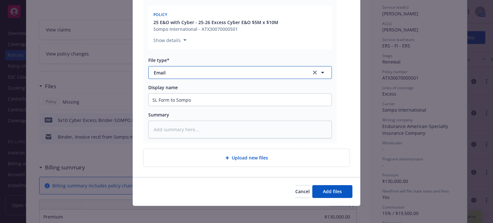
click at [180, 74] on span "Email" at bounding box center [228, 72] width 149 height 7
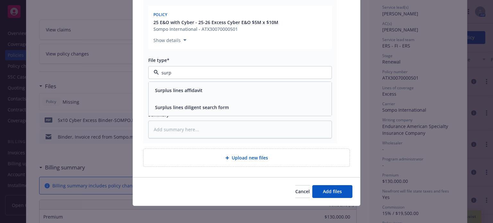
click at [184, 85] on div "Surplus lines affidavit" at bounding box center [240, 90] width 183 height 17
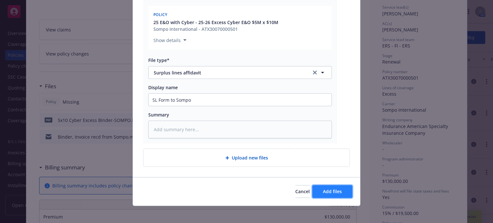
click at [329, 189] on span "Add files" at bounding box center [332, 191] width 19 height 6
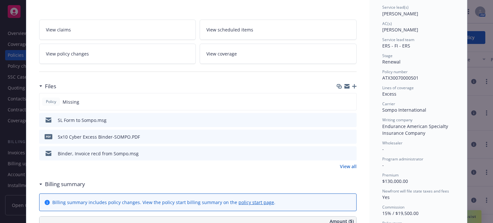
scroll to position [0, 0]
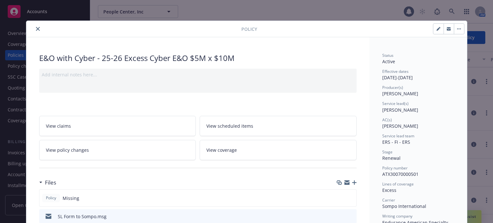
click at [36, 28] on icon "close" at bounding box center [38, 29] width 4 height 4
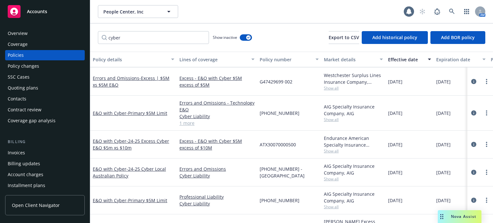
click at [44, 88] on div "Quoting plans" at bounding box center [45, 88] width 74 height 10
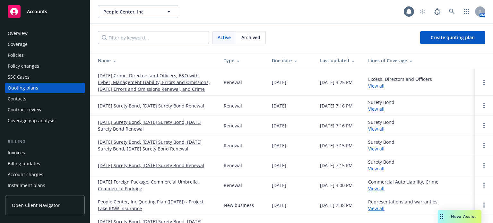
click at [130, 76] on link "10/01/25 Crime, Directors and Officers, E&O with Cyber, Management Liability, E…" at bounding box center [156, 82] width 116 height 20
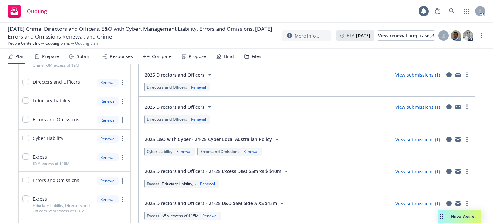
scroll to position [128, 0]
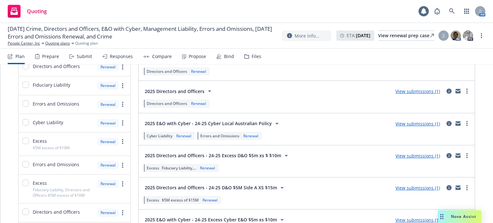
click at [421, 153] on link "View submissions (1)" at bounding box center [417, 156] width 45 height 6
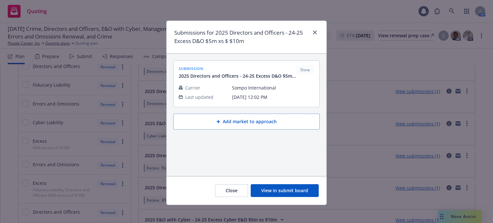
click at [295, 187] on button "View in submit board" at bounding box center [285, 190] width 68 height 13
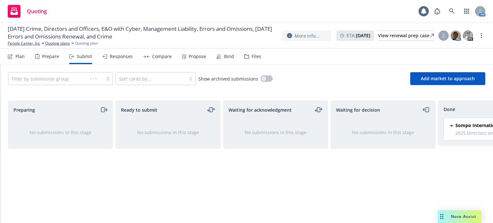
scroll to position [0, 58]
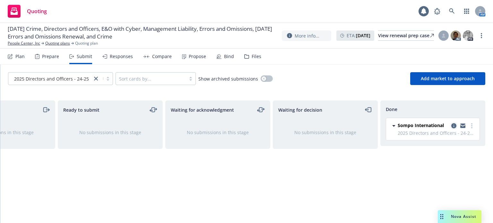
click at [454, 126] on icon "copy logging email" at bounding box center [453, 125] width 5 height 5
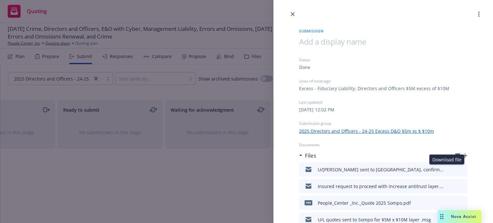
click at [448, 167] on icon "download file" at bounding box center [450, 168] width 5 height 5
click at [463, 156] on icon "button" at bounding box center [465, 155] width 4 height 4
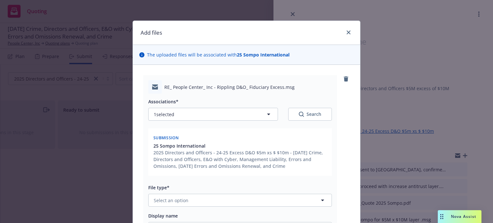
scroll to position [64, 0]
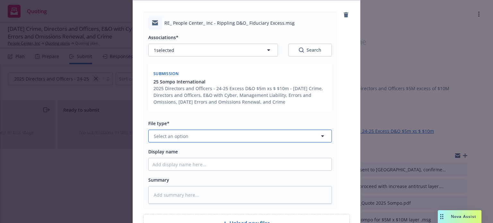
click at [176, 136] on span "Select an option" at bounding box center [171, 136] width 35 height 7
type input "ema"
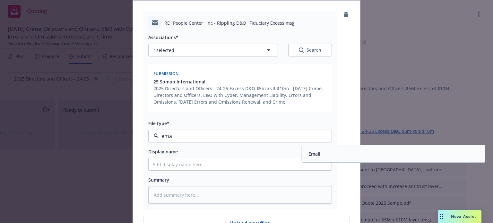
click at [330, 156] on div "Email" at bounding box center [393, 153] width 175 height 9
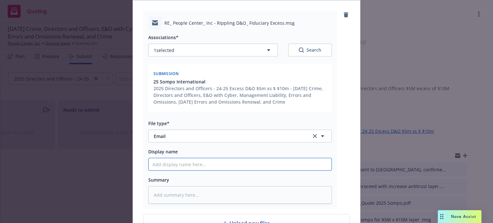
click at [206, 164] on input "Display name" at bounding box center [240, 164] width 183 height 12
type textarea "x"
type input "F"
type textarea "x"
type input "Fo"
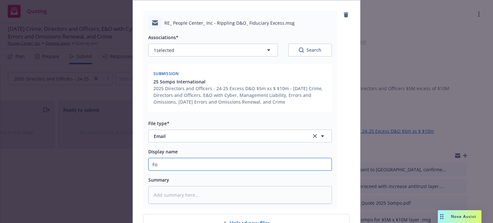
type textarea "x"
type input "Fol"
type textarea "x"
type input "Foll"
type textarea "x"
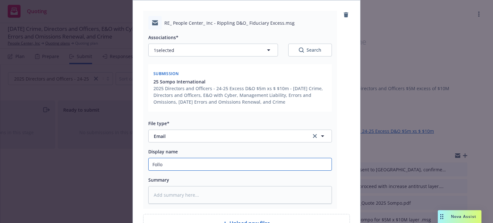
type input "Follow"
type textarea "x"
type input "Follow"
type textarea "x"
type input "Follow u"
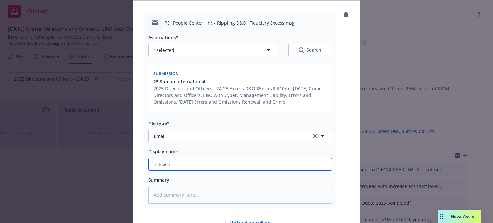
type textarea "x"
type input "Follow up"
type textarea "x"
type input "Follow up"
type textarea "x"
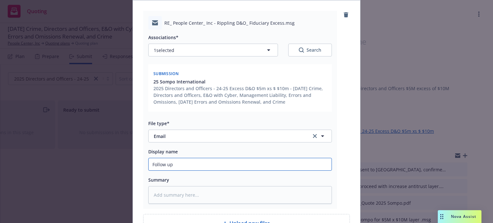
type input "Follow up f"
type textarea "x"
type input "Follow up for"
type textarea "x"
type input "Follow up for"
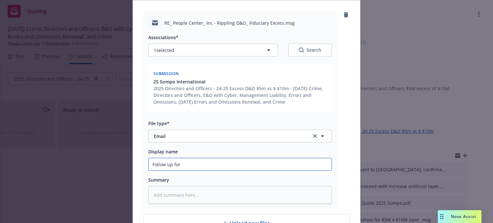
type textarea "x"
type input "Follow up for b"
type textarea "x"
type input "Follow up for bi"
type textarea "x"
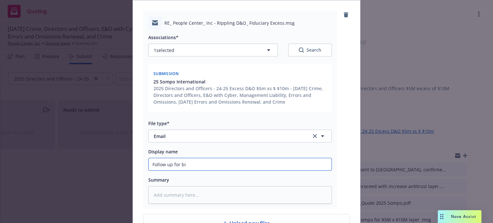
type input "Follow up for bin"
type textarea "x"
type input "Follow up for bind"
type textarea "x"
type input "Follow up for binde"
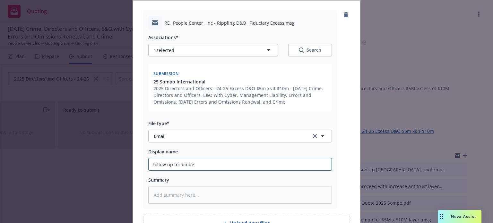
type textarea "x"
type input "Follow up for binder"
type textarea "x"
type input "Follow up for binder"
type textarea "x"
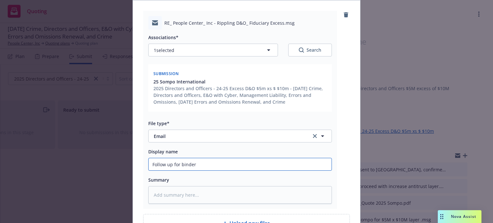
type input "Follow up for binder t"
type textarea "x"
type input "Follow up for binder to"
type textarea "x"
type input "Follow up for binder to"
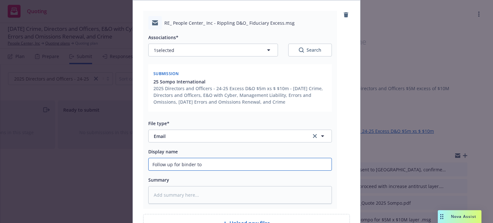
type textarea "x"
type input "Follow up for binder to S"
type textarea "x"
type input "Follow up for binder to So"
type textarea "x"
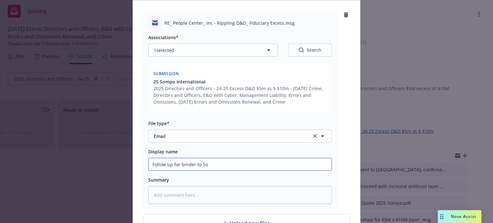
type input "Follow up for binder to Som"
type textarea "x"
type input "Follow up for binder to Somp"
type textarea "x"
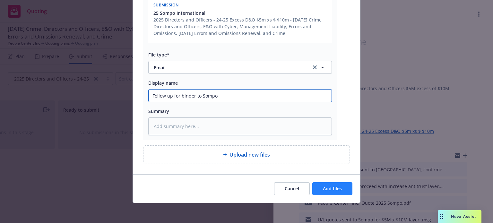
type input "Follow up for binder to Sompo"
click at [335, 189] on span "Add files" at bounding box center [332, 188] width 19 height 6
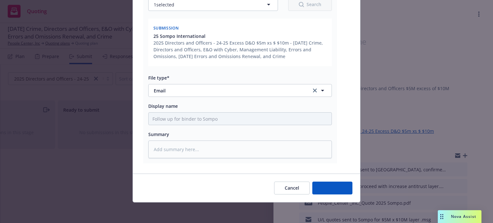
scroll to position [109, 0]
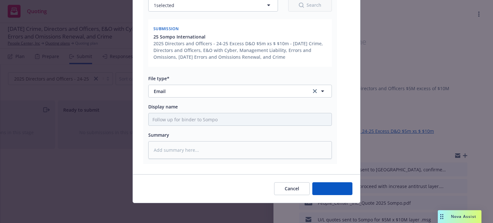
type textarea "x"
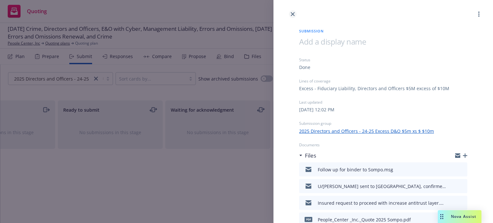
click at [293, 14] on icon "close" at bounding box center [293, 14] width 4 height 4
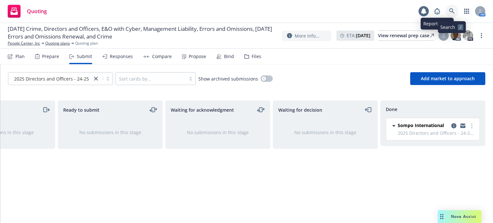
click at [451, 9] on icon at bounding box center [452, 11] width 6 height 6
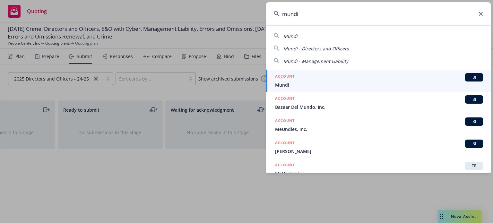
type input "mundi"
click at [307, 80] on div "ACCOUNT BI" at bounding box center [379, 77] width 208 height 8
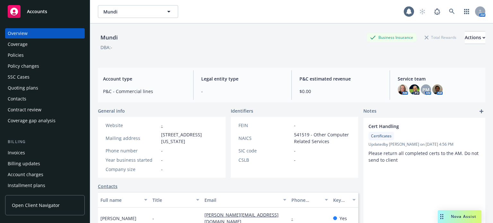
click at [23, 55] on div "Policies" at bounding box center [16, 55] width 16 height 10
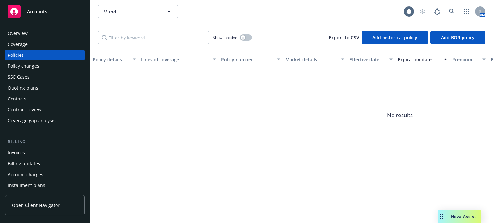
click at [36, 91] on div "Quoting plans" at bounding box center [23, 88] width 30 height 10
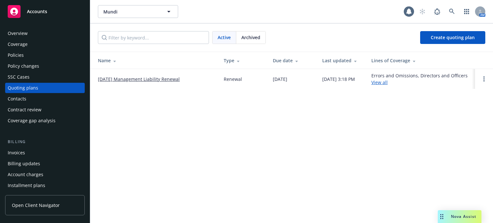
click at [153, 78] on link "[DATE] Management Liability Renewal" at bounding box center [139, 79] width 82 height 7
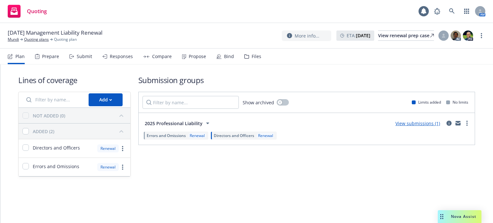
click at [429, 125] on link "View submissions (1)" at bounding box center [417, 123] width 45 height 6
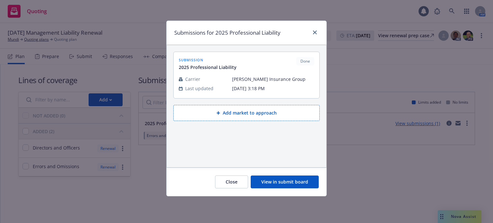
click at [308, 179] on button "View in submit board" at bounding box center [285, 182] width 68 height 13
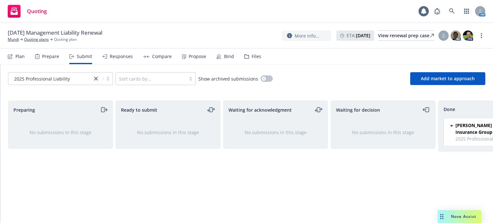
scroll to position [0, 58]
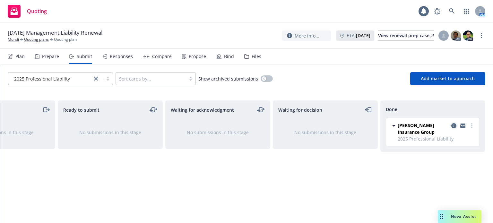
click at [454, 125] on icon "copy logging email" at bounding box center [453, 125] width 5 height 5
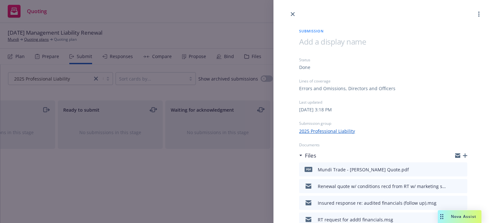
click at [463, 156] on icon "button" at bounding box center [465, 155] width 4 height 4
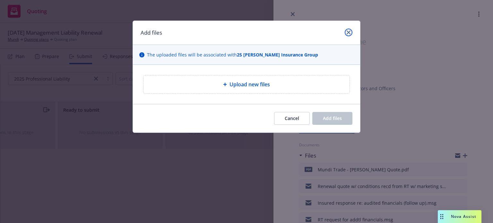
click at [349, 31] on icon "close" at bounding box center [349, 32] width 4 height 4
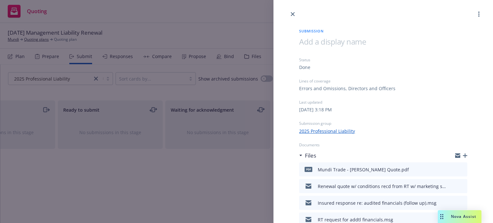
scroll to position [32, 0]
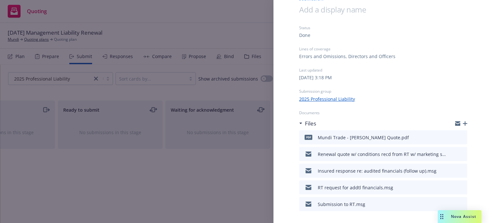
click at [448, 168] on icon "download file" at bounding box center [450, 170] width 5 height 5
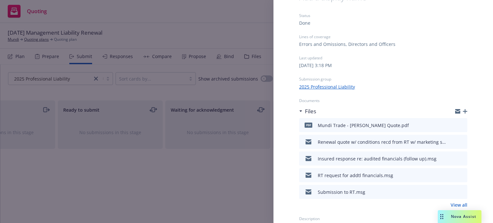
scroll to position [51, 0]
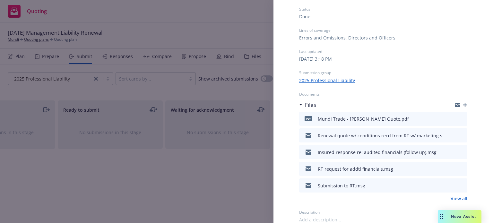
click at [448, 185] on icon "download file" at bounding box center [450, 184] width 5 height 5
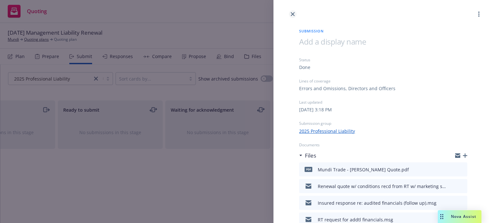
click at [294, 14] on icon "close" at bounding box center [293, 14] width 4 height 4
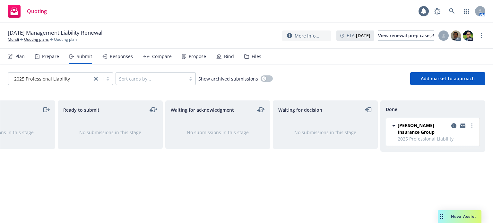
click at [450, 216] on div "Nova Assist" at bounding box center [464, 216] width 36 height 5
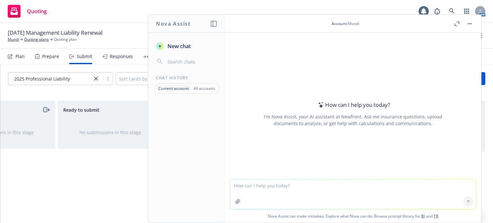
click at [251, 186] on textarea at bounding box center [353, 195] width 246 height 30
paste textarea "to the insured outlining that we have a good result, with renewal offered at ex…"
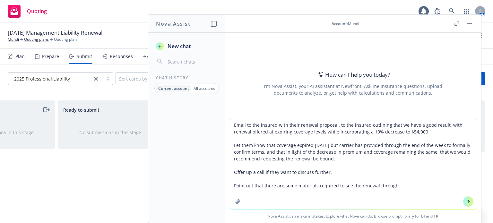
drag, startPoint x: 364, startPoint y: 125, endPoint x: 335, endPoint y: 125, distance: 29.5
click at [335, 125] on textarea "Email to the insured with their renewal proposal. to the insured outlining that…" at bounding box center [353, 164] width 246 height 90
click at [385, 143] on textarea "Email to the insured with their renewal proposal... outlining that we have a go…" at bounding box center [353, 164] width 246 height 90
type textarea "Email to the insured with their renewal proposal... outlining that we have a go…"
click at [463, 202] on button at bounding box center [468, 201] width 10 height 10
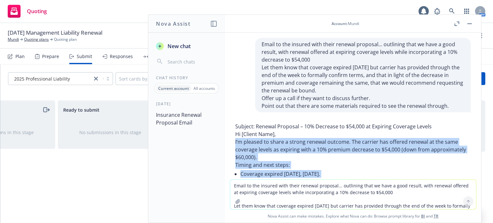
drag, startPoint x: 259, startPoint y: 146, endPoint x: 232, endPoint y: 145, distance: 27.6
copy div "I’m pleased to share a strong renewal outcome. The carrier has offered renewal …"
click at [467, 23] on button "button" at bounding box center [470, 24] width 8 height 8
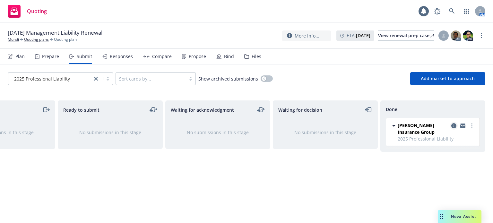
click at [455, 125] on icon "copy logging email" at bounding box center [453, 125] width 5 height 5
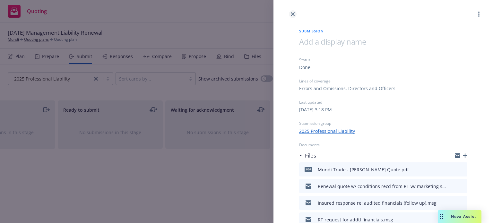
click at [292, 14] on icon "close" at bounding box center [293, 14] width 4 height 4
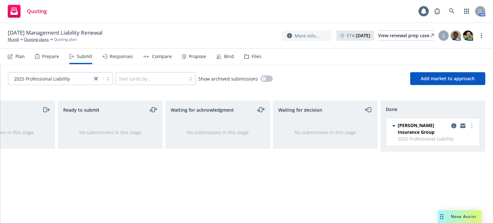
click at [462, 216] on span "Nova Assist" at bounding box center [463, 216] width 25 height 5
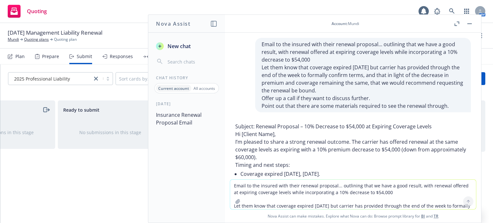
click at [320, 209] on div "Email to the insured with their renewal proposal... outlining that we have a go…" at bounding box center [353, 194] width 246 height 30
click at [308, 202] on textarea "Email to the insured with their renewal proposal... outlining that we have a go…" at bounding box center [353, 195] width 246 height 30
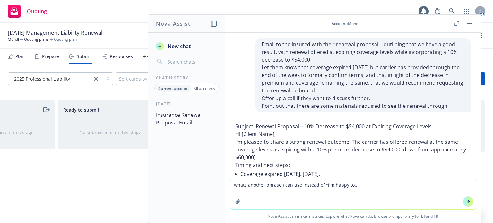
type textarea "whats another phrase I can use instead of "i'm happy to...""
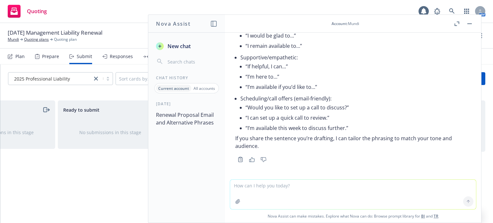
scroll to position [517, 0]
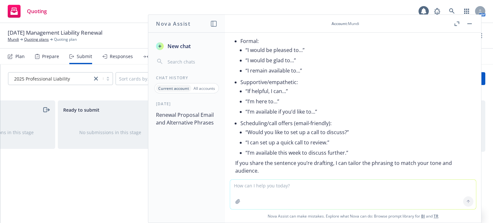
click at [468, 22] on button "button" at bounding box center [470, 24] width 8 height 8
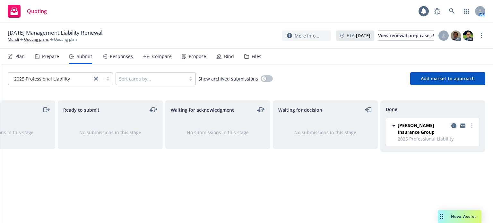
click at [454, 124] on icon "copy logging email" at bounding box center [453, 125] width 5 height 5
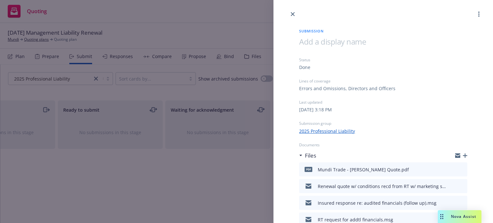
click at [463, 157] on icon "button" at bounding box center [465, 155] width 4 height 4
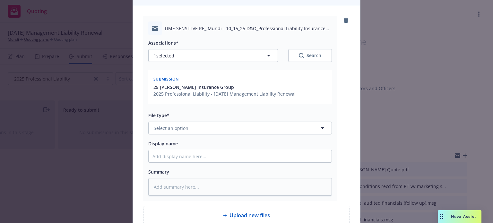
scroll to position [64, 0]
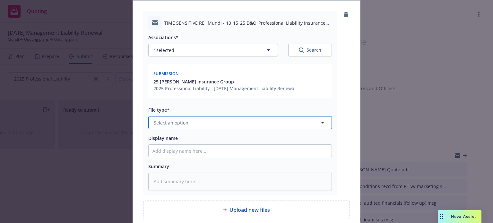
click at [188, 122] on button "Select an option" at bounding box center [240, 122] width 184 height 13
type input "emai"
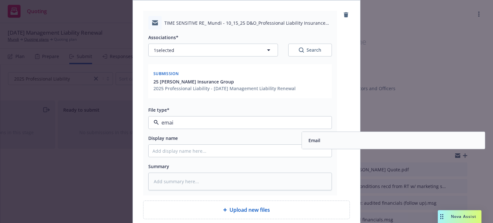
click at [312, 139] on span "Email" at bounding box center [314, 140] width 12 height 7
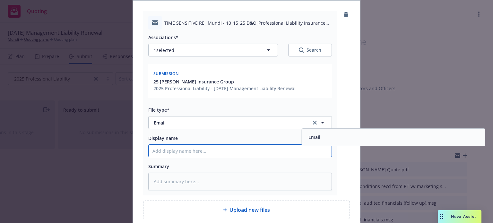
click at [201, 152] on input "Display name" at bounding box center [240, 151] width 183 height 12
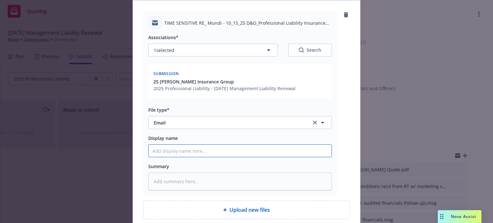
type textarea "x"
type input "H"
type textarea "x"
type input "R"
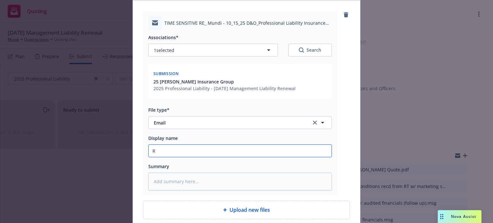
type textarea "x"
type input "Re"
type textarea "x"
type input "Rene"
type textarea "x"
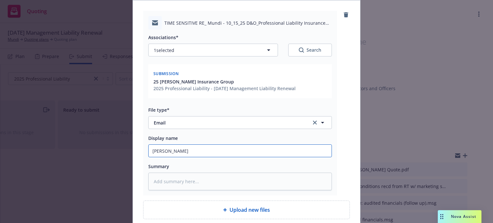
type input "Renew"
type textarea "x"
type input "Renewa"
type textarea "x"
type input "Renewal"
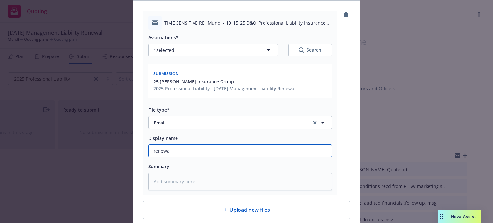
type textarea "x"
type input "Renewal t"
type textarea "x"
type input "Renewal te"
type textarea "x"
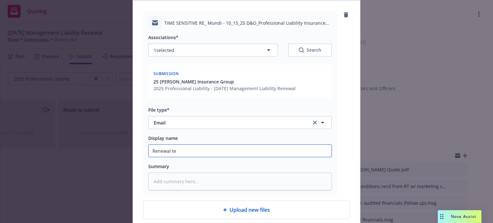
type input "Renewal ter"
type textarea "x"
type input "Renewal ters"
type textarea "x"
type input "Renewal ter"
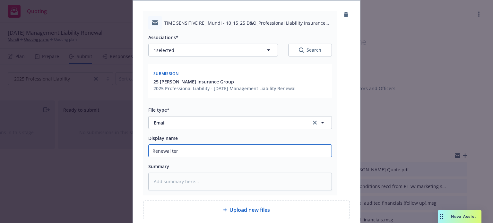
type textarea "x"
type input "Renewal term"
type textarea "x"
type input "Renewal terms"
type textarea "x"
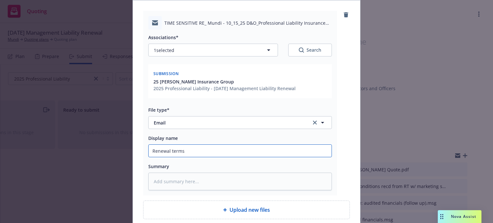
type input "Renewal terms"
type textarea "x"
type input "Renewal terms w"
type textarea "x"
type input "Renewal terms w/"
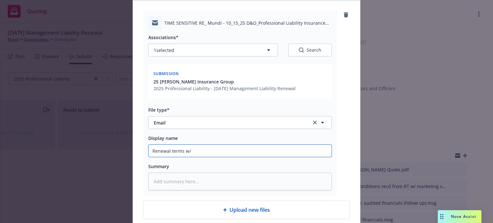
type textarea "x"
type input "Renewal terms w/"
type textarea "x"
type input "Renewal terms w/ c"
type textarea "x"
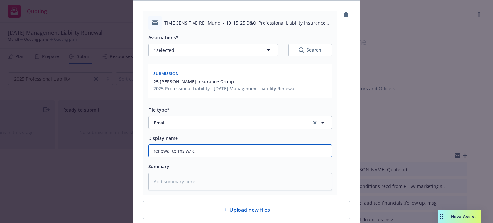
type input "Renewal terms w/ co"
type textarea "x"
type input "Renewal terms w/ con"
type textarea "x"
type input "Renewal terms w/ cond"
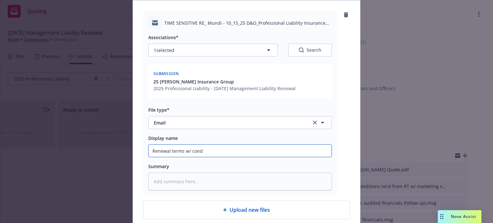
type textarea "x"
type input "Renewal terms w/ condi"
type textarea "x"
type input "Renewal terms w/ condit"
type textarea "x"
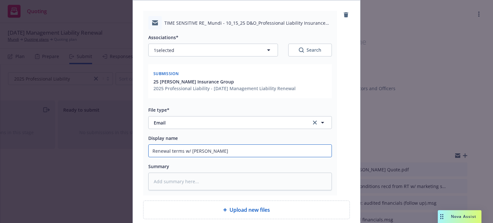
type input "Renewal terms w/ conditi"
type textarea "x"
type input "Renewal terms w/ condition"
type textarea "x"
type input "Renewal terms w/ conditions"
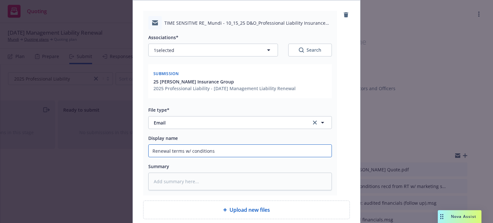
type textarea "x"
type input "Renewal terms w/ conditions"
type textarea "x"
type input "Renewal terms w/ conditions d"
type textarea "x"
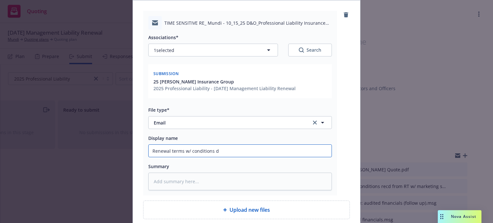
type input "Renewal terms w/ conditions de"
type textarea "x"
type input "Renewal terms w/ conditions del"
type textarea "x"
type input "Renewal terms w/ conditions deliv"
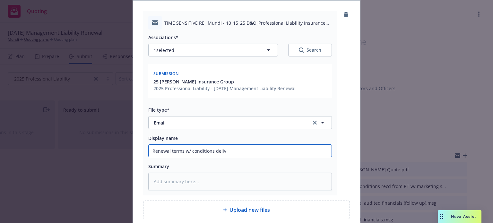
type textarea "x"
type input "Renewal terms w/ conditions delive"
type textarea "x"
type input "Renewal terms w/ conditions delivere"
type textarea "x"
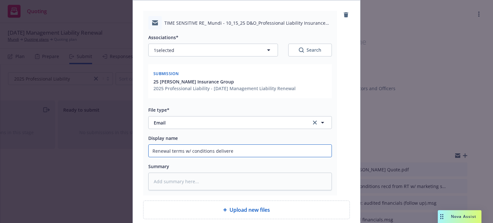
type input "Renewal terms w/ conditions delivered"
type textarea "x"
type input "Renewal terms w/ conditions delivered"
type textarea "x"
type input "Renewal terms w/ conditions delivered t"
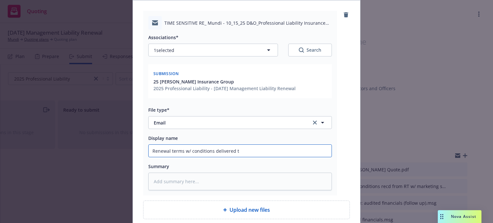
type textarea "x"
type input "Renewal terms w/ conditions delivered to"
type textarea "x"
type input "Renewal terms w/ conditions delivered to"
type textarea "x"
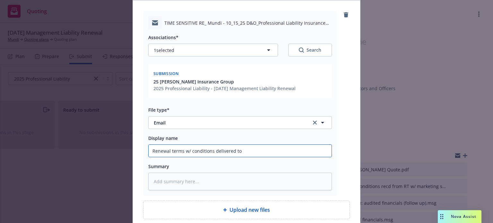
type input "Renewal terms w/ conditions delivered to i"
type textarea "x"
type input "Renewal terms w/ conditions delivered to ins"
type textarea "x"
type input "Renewal terms w/ conditions delivered to insu"
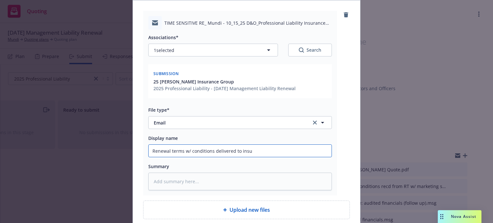
type textarea "x"
type input "Renewal terms w/ conditions delivered to insur"
type textarea "x"
type input "Renewal terms w/ conditions delivered to insure"
type textarea "x"
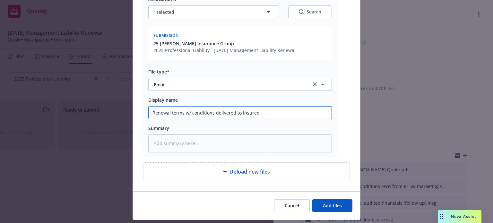
scroll to position [119, 0]
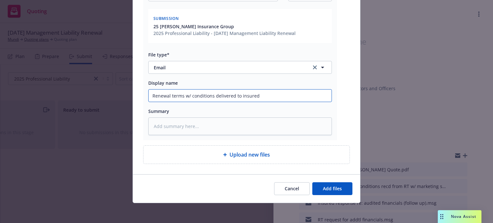
type input "Renewal terms w/ conditions delivered to insured"
type textarea "x"
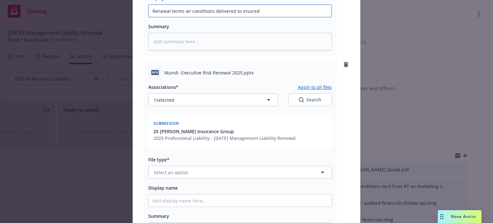
scroll to position [248, 0]
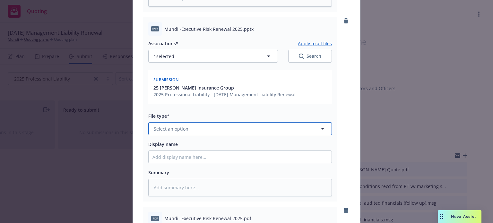
click at [185, 129] on button "Select an option" at bounding box center [240, 128] width 184 height 13
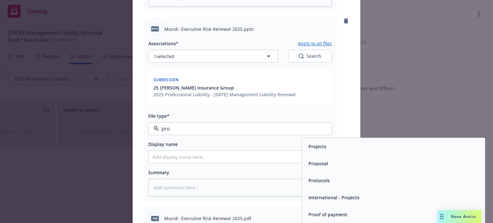
type input "prop"
click at [370, 151] on div "Proposal" at bounding box center [393, 146] width 183 height 17
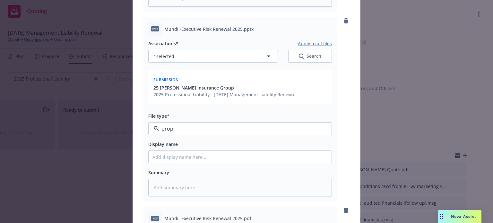
type textarea "x"
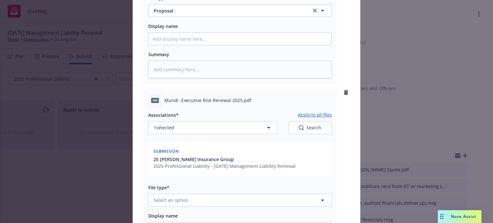
scroll to position [376, 0]
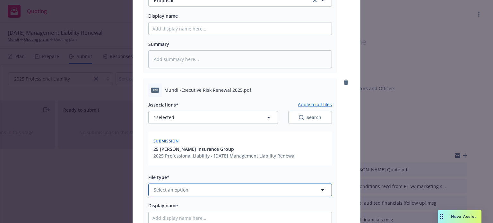
click at [164, 188] on span "Select an option" at bounding box center [171, 189] width 35 height 7
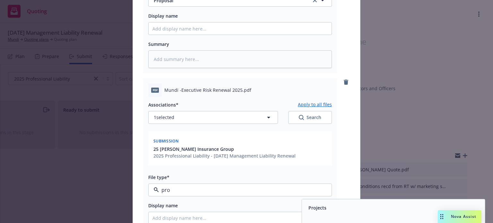
type input "prop"
click at [341, 208] on div "Proposal" at bounding box center [393, 207] width 175 height 9
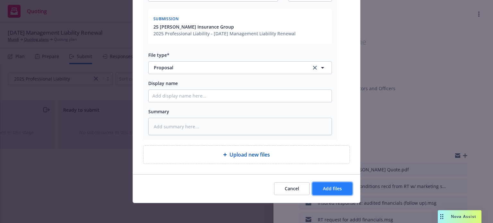
click at [328, 183] on button "Add files" at bounding box center [332, 188] width 40 height 13
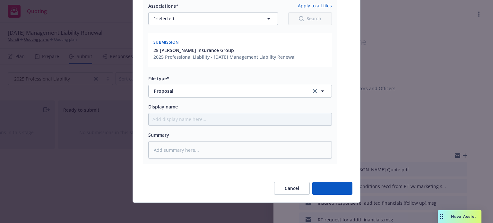
type textarea "x"
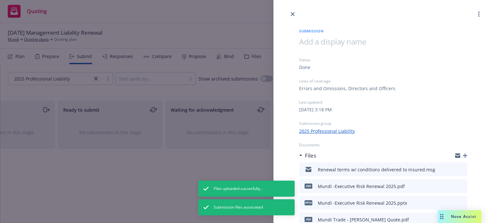
click at [297, 13] on div at bounding box center [383, 9] width 220 height 18
click at [292, 13] on icon "close" at bounding box center [293, 14] width 4 height 4
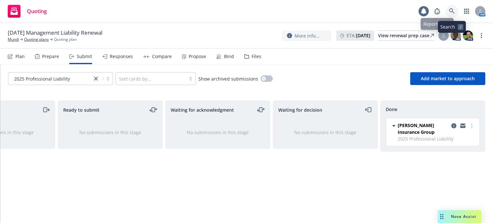
click at [450, 9] on icon at bounding box center [451, 10] width 5 height 5
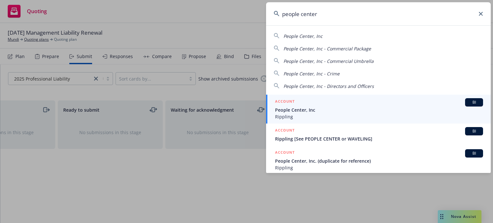
type input "people center"
click at [307, 114] on span "Rippling" at bounding box center [379, 116] width 208 height 7
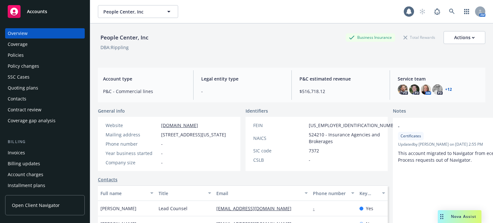
click at [18, 55] on div "Policies" at bounding box center [16, 55] width 16 height 10
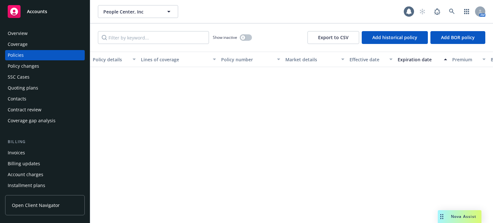
scroll to position [1187, 0]
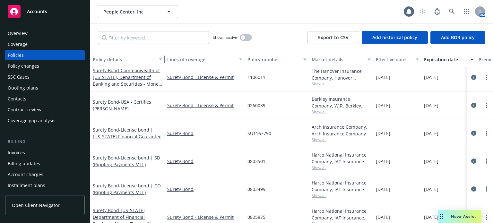
drag, startPoint x: 134, startPoint y: 59, endPoint x: 166, endPoint y: 59, distance: 31.5
click at [163, 59] on div "button" at bounding box center [161, 59] width 3 height 15
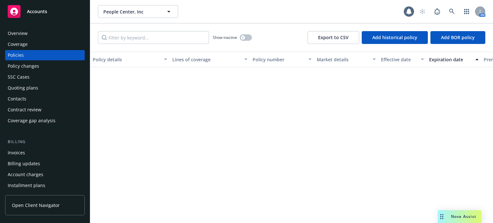
scroll to position [1829, 0]
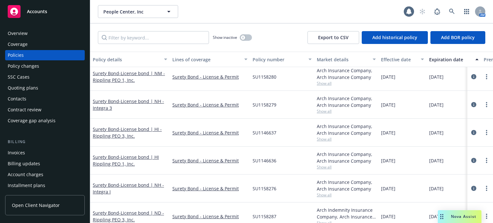
click at [109, 58] on div "Policy details" at bounding box center [126, 59] width 67 height 7
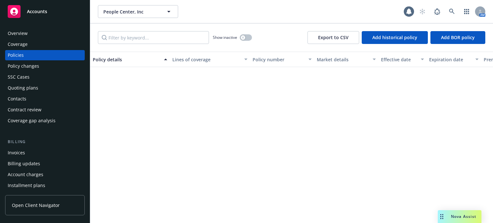
scroll to position [372, 0]
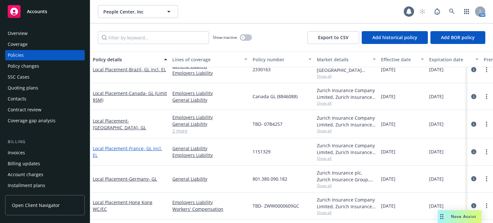
click at [117, 145] on link "Local Placement - [GEOGRAPHIC_DATA]- GL incl. EL" at bounding box center [127, 151] width 69 height 13
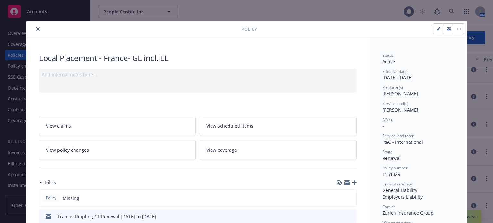
scroll to position [32, 0]
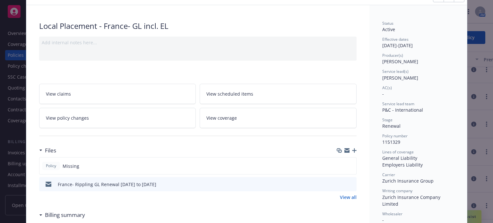
click at [338, 184] on icon "download file" at bounding box center [340, 183] width 4 height 4
